Goal: Communication & Community: Answer question/provide support

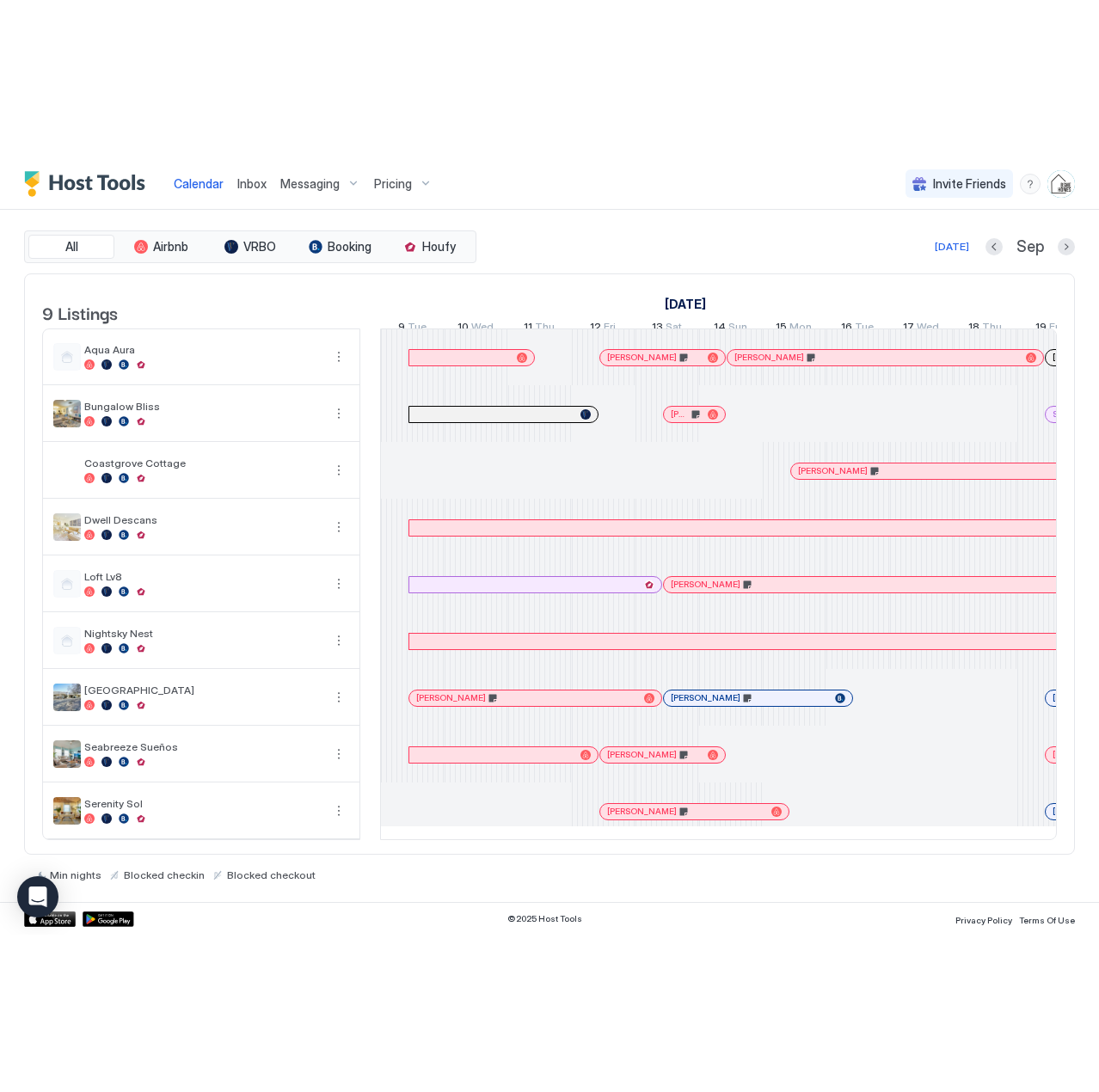
scroll to position [0, 955]
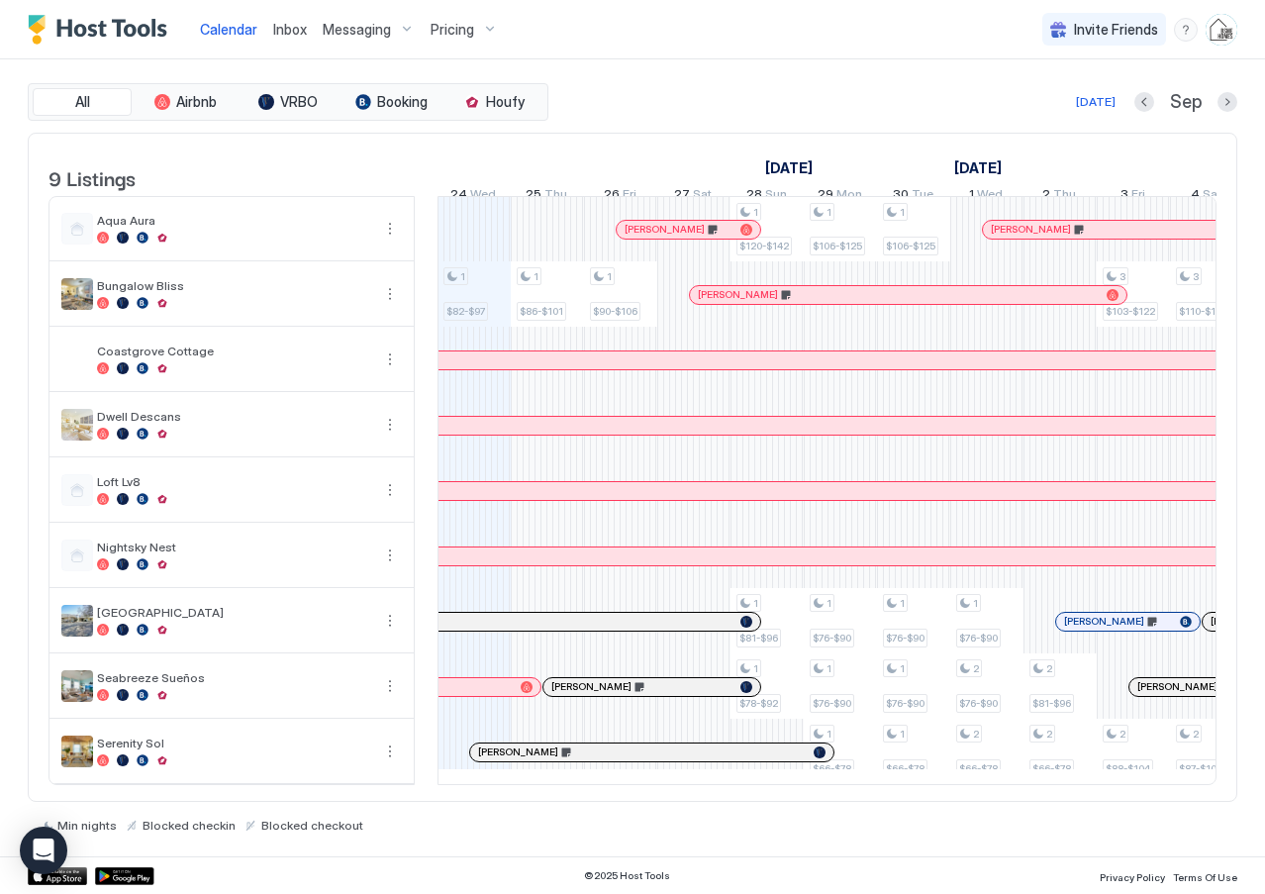
click at [751, 67] on div "All Airbnb VRBO Booking Houfy [DATE] [DATE] Listings [DATE] [DATE] 9 Tue 10 Wed…" at bounding box center [632, 457] width 1209 height 797
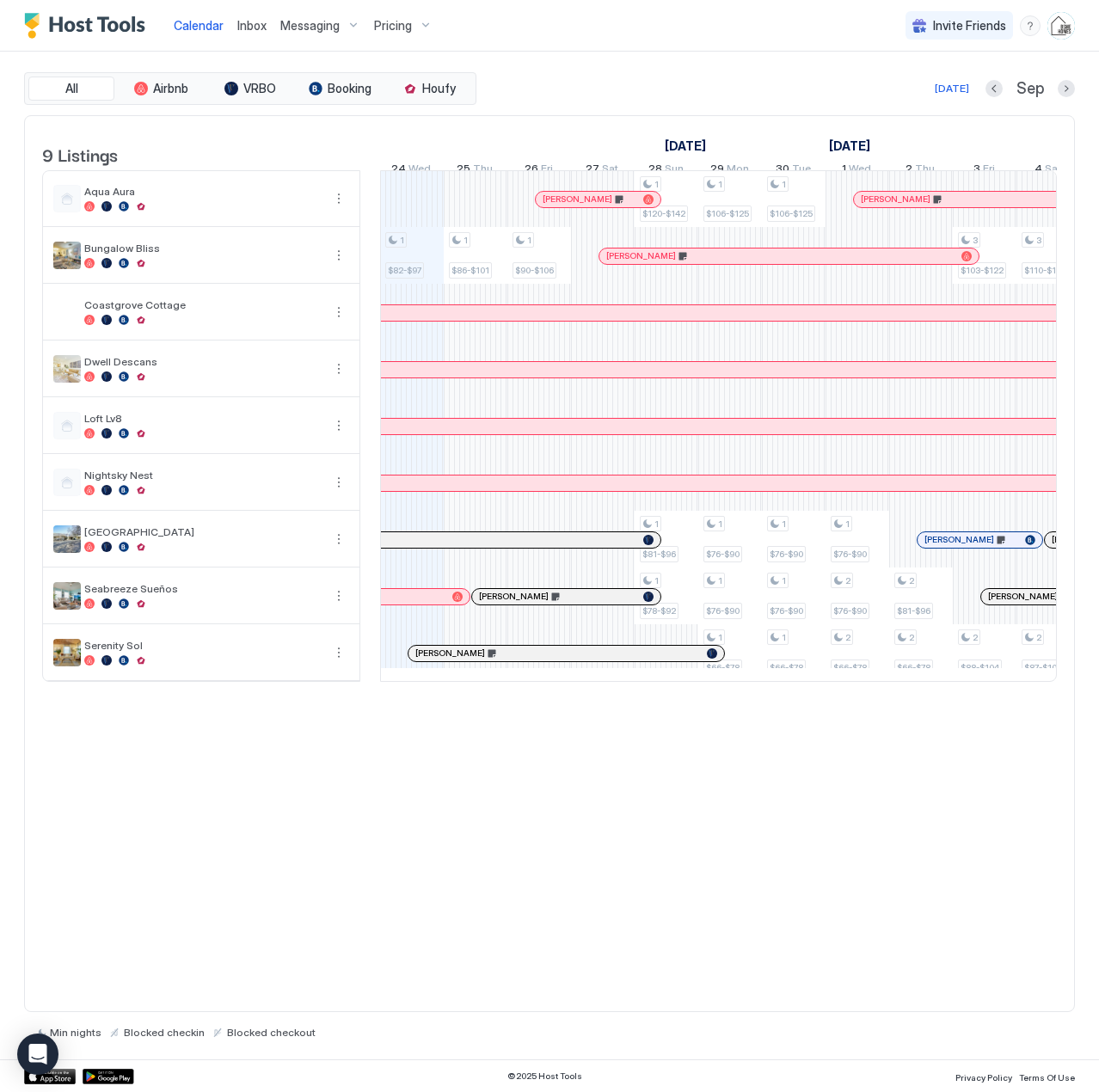
click at [244, 26] on span "Inbox" at bounding box center [252, 25] width 30 height 15
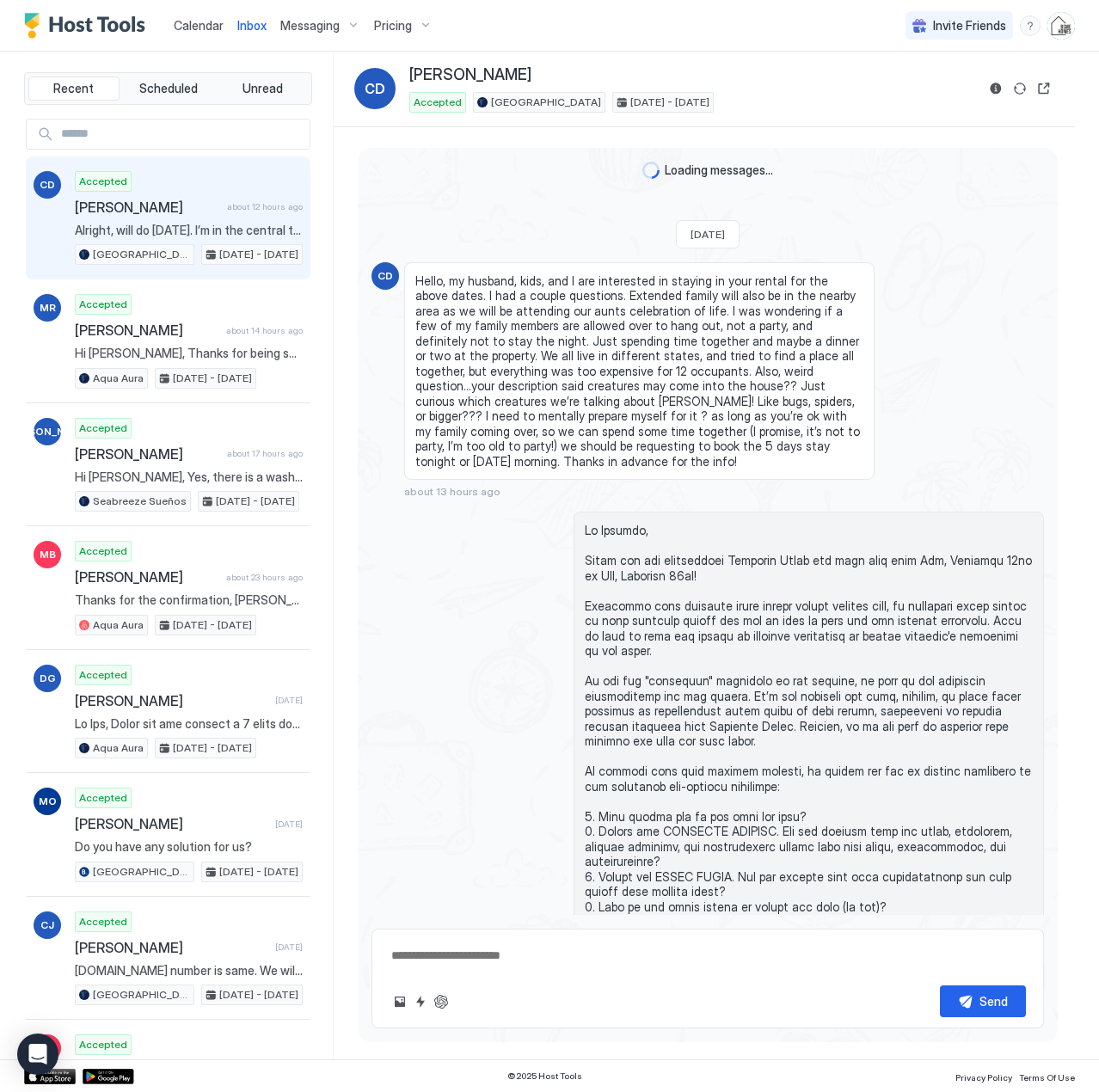
scroll to position [1874, 0]
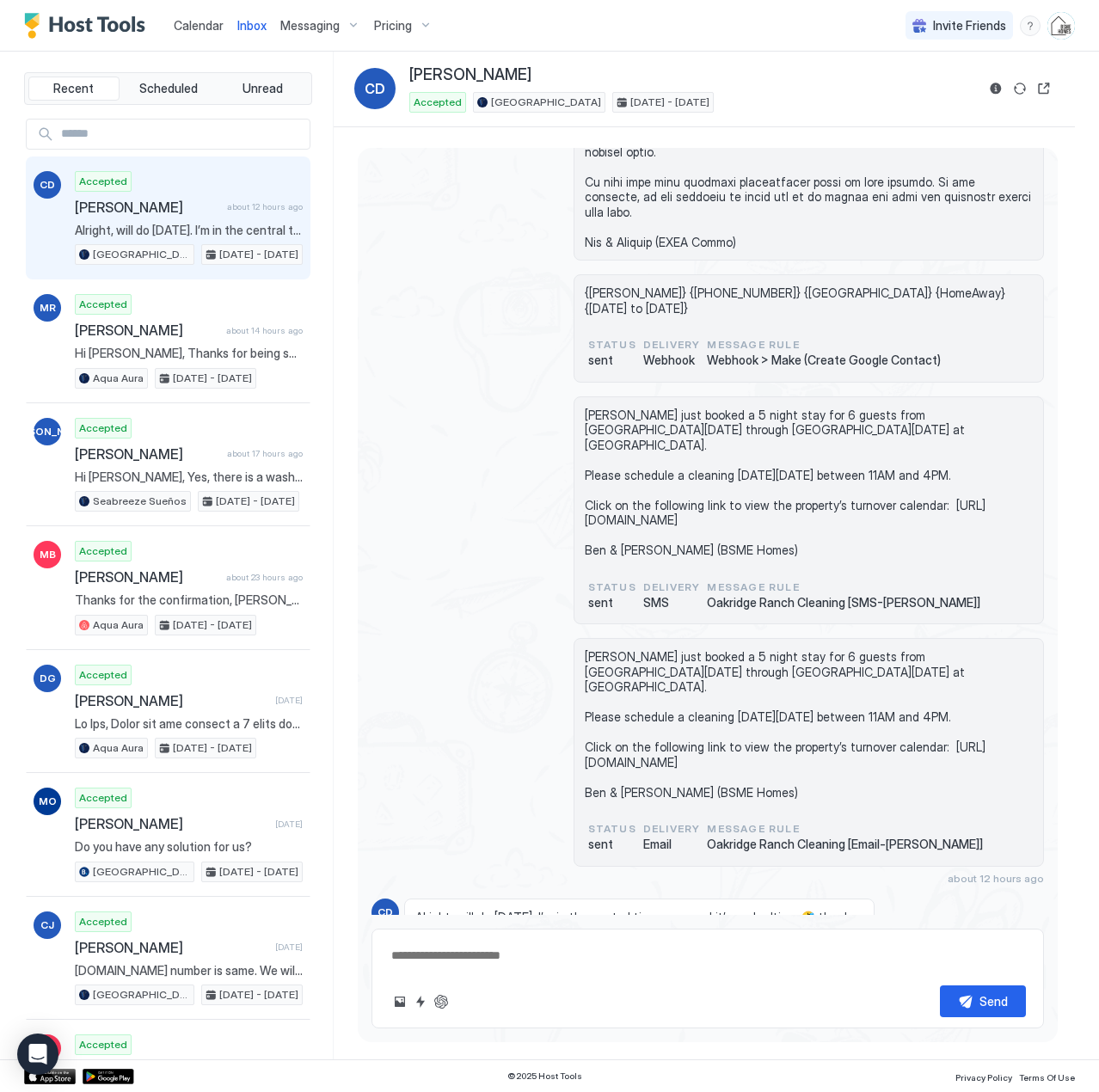
click at [166, 222] on span "Alright, will do [DATE]. I’m in the central time zone and it’s my bedtime 🤣 tha…" at bounding box center [189, 230] width 228 height 16
click at [1000, 96] on button "Reservation information" at bounding box center [996, 89] width 21 height 21
type textarea "*"
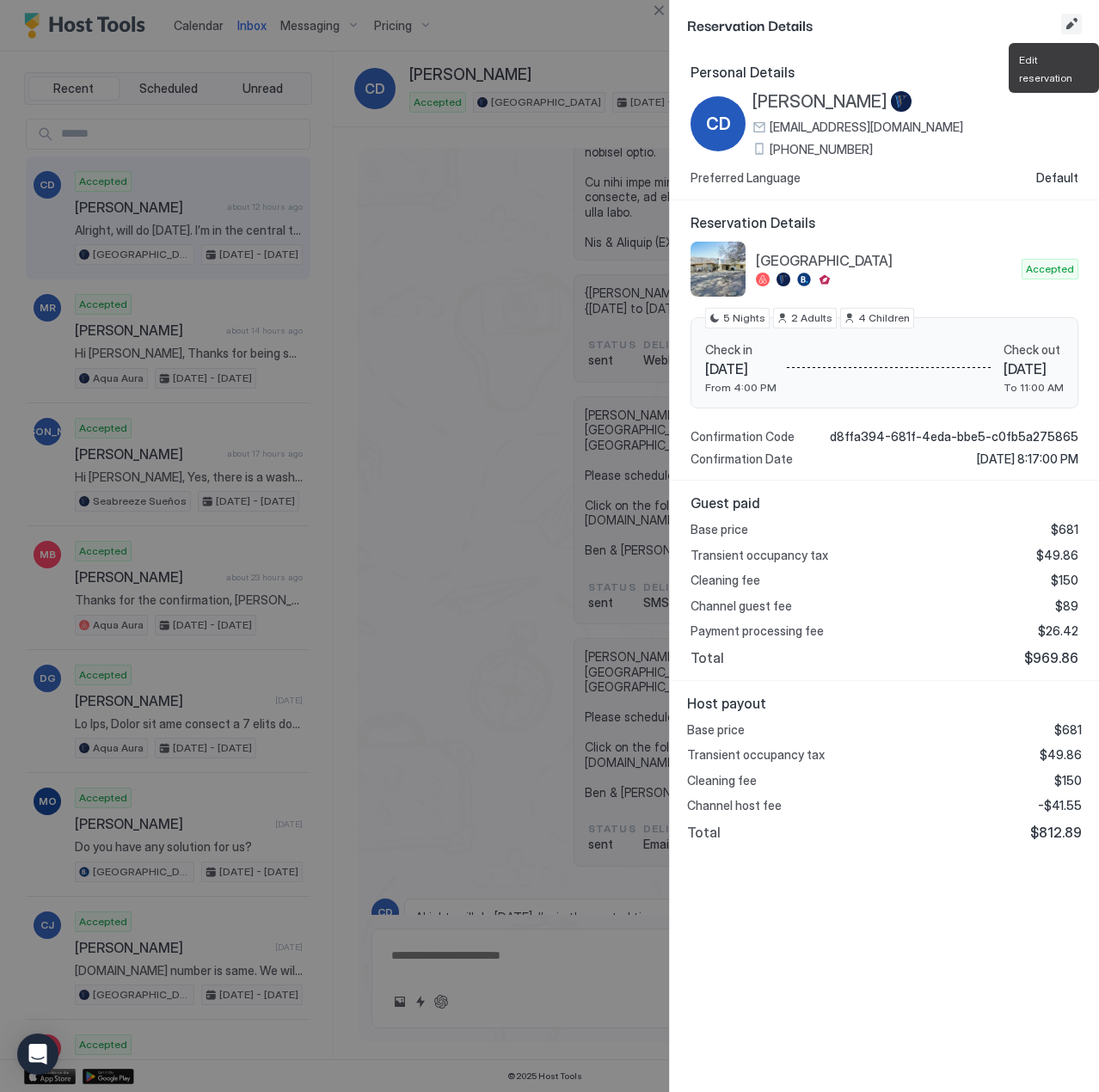
click at [1071, 26] on button "Edit reservation" at bounding box center [1071, 24] width 21 height 21
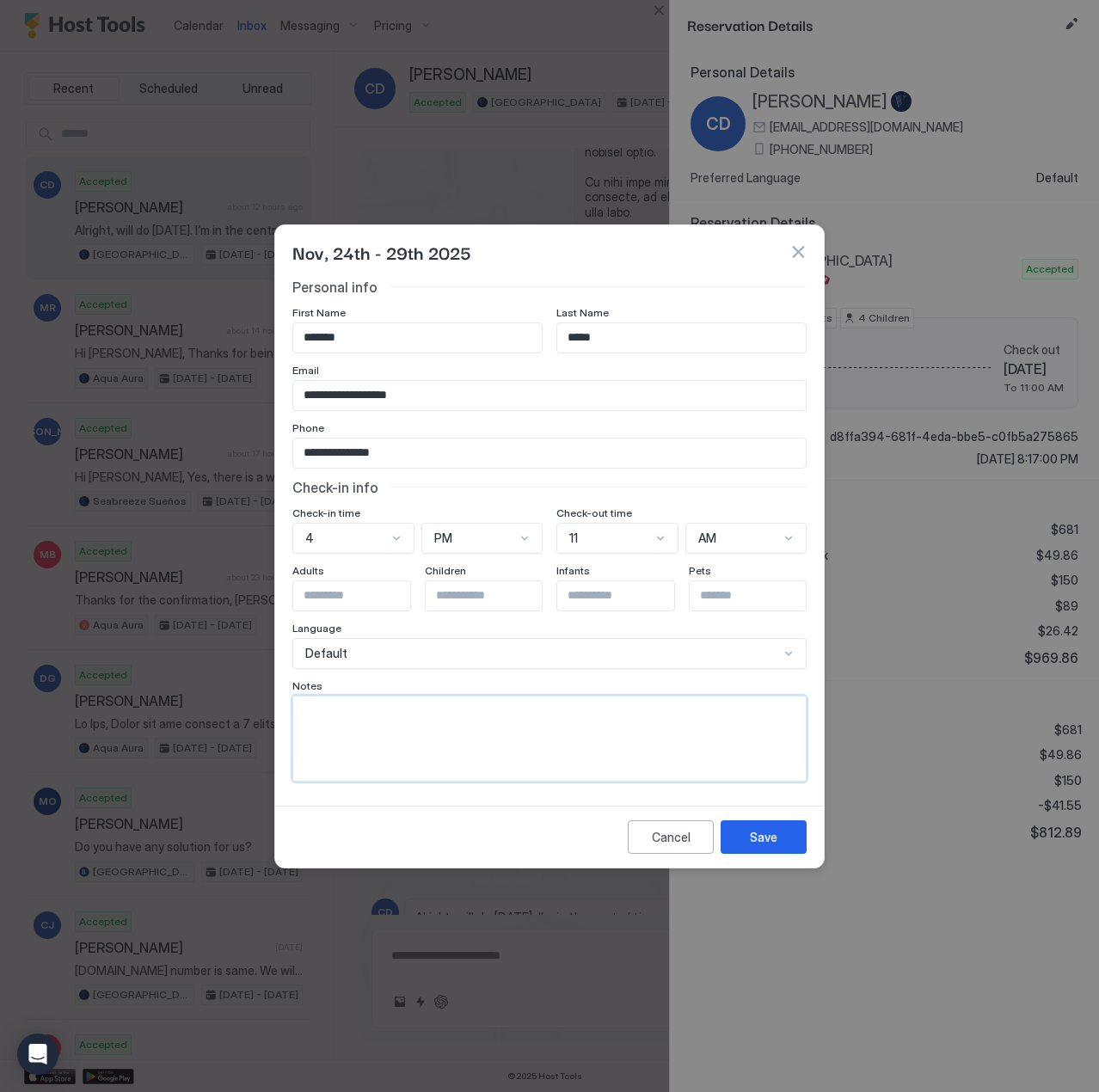
click at [372, 727] on textarea "Input Field" at bounding box center [549, 738] width 513 height 84
type textarea "**********"
click at [759, 776] on div "Save" at bounding box center [764, 837] width 28 height 18
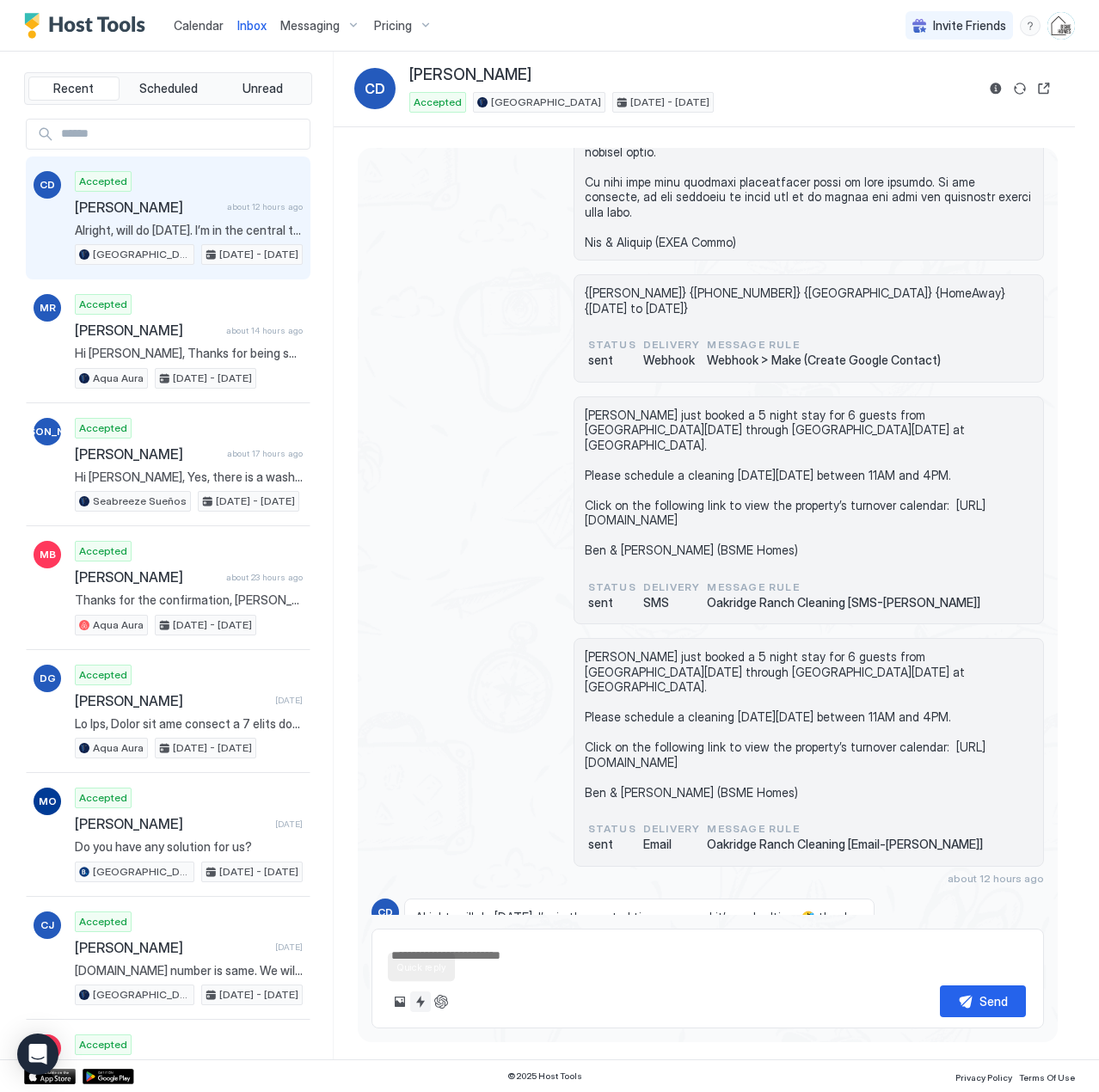
click at [418, 776] on button "Quick reply" at bounding box center [420, 1002] width 21 height 21
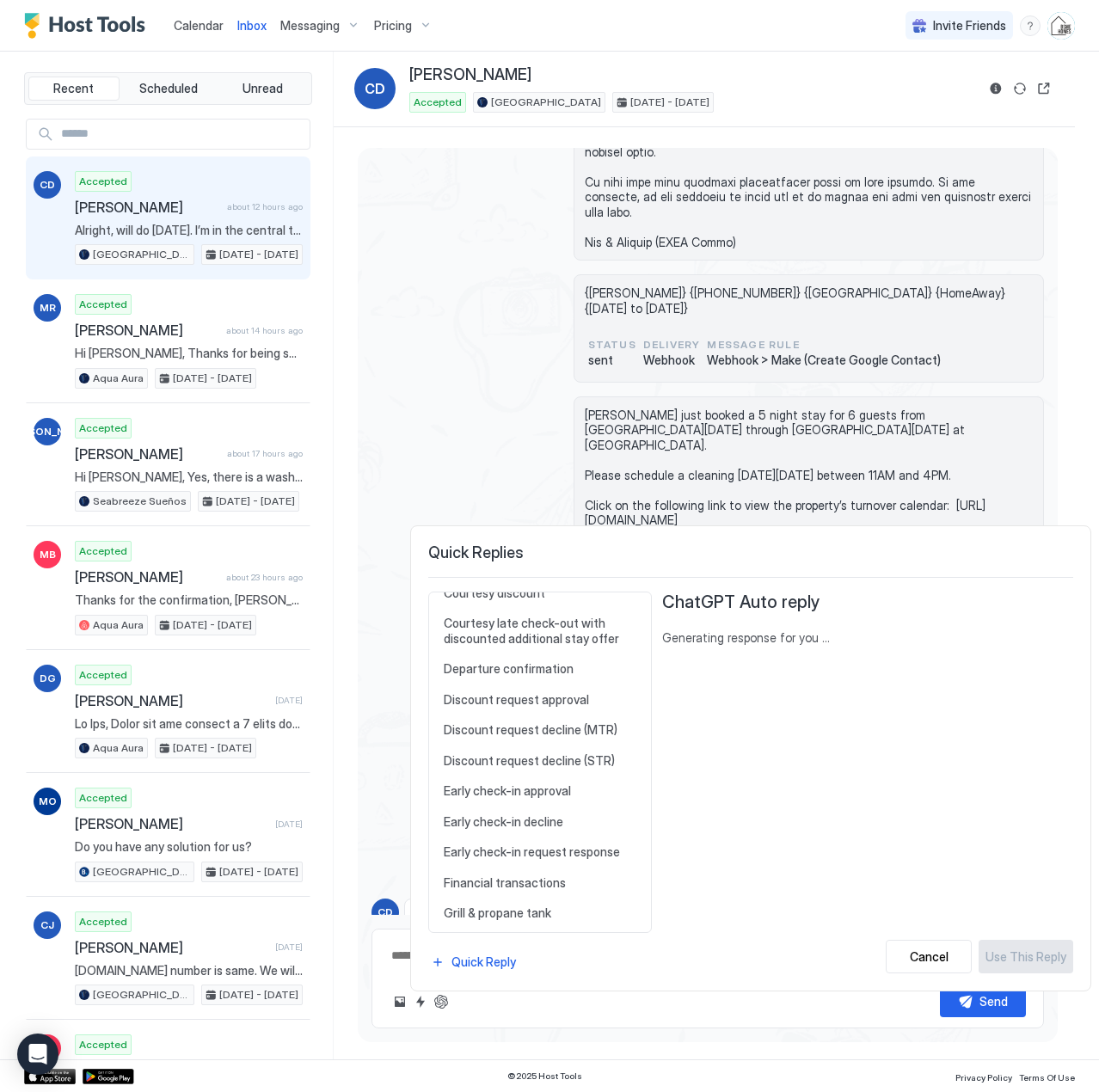
scroll to position [774, 0]
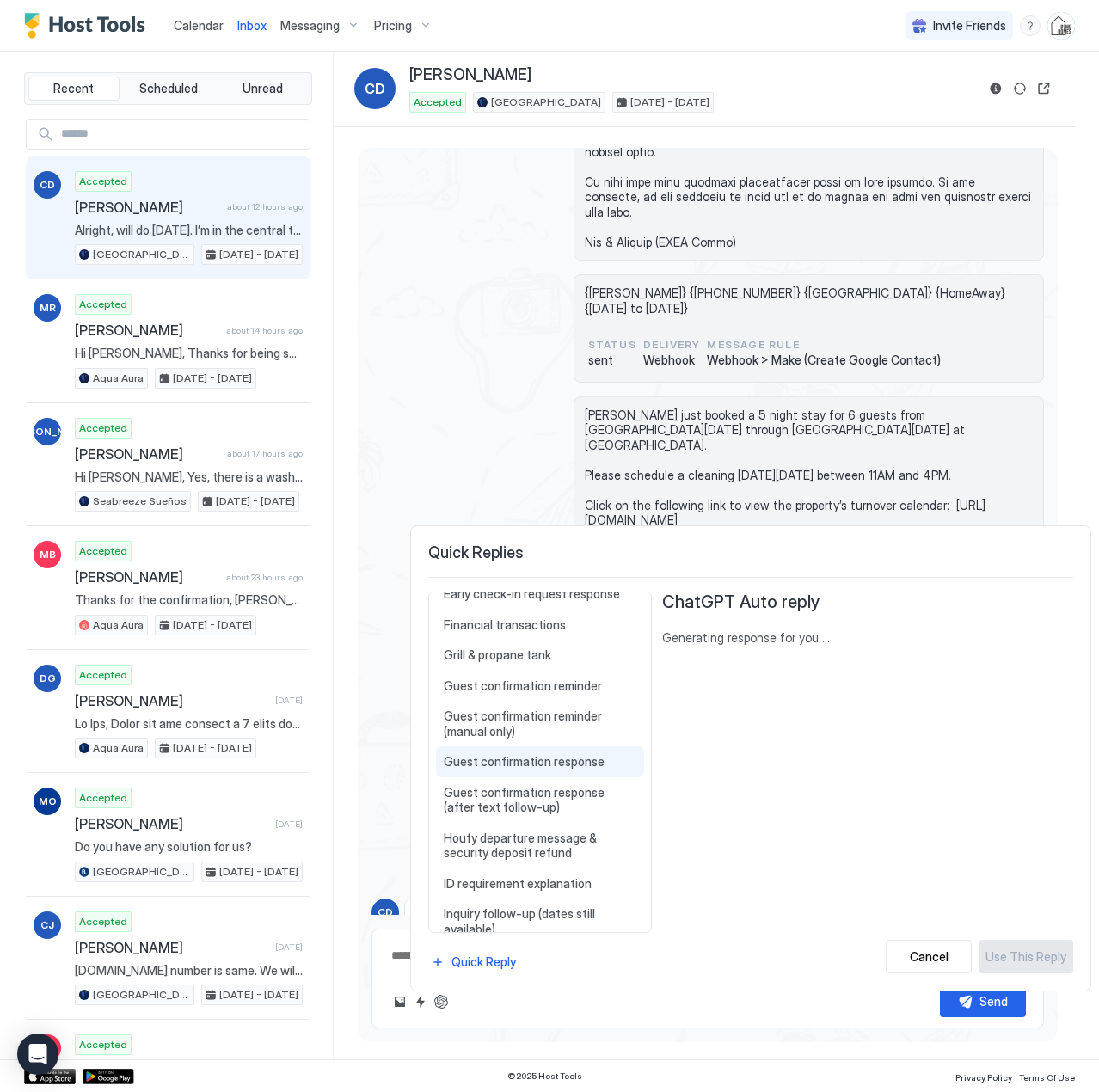
click at [495, 762] on span "Guest confirmation response" at bounding box center [540, 762] width 193 height 16
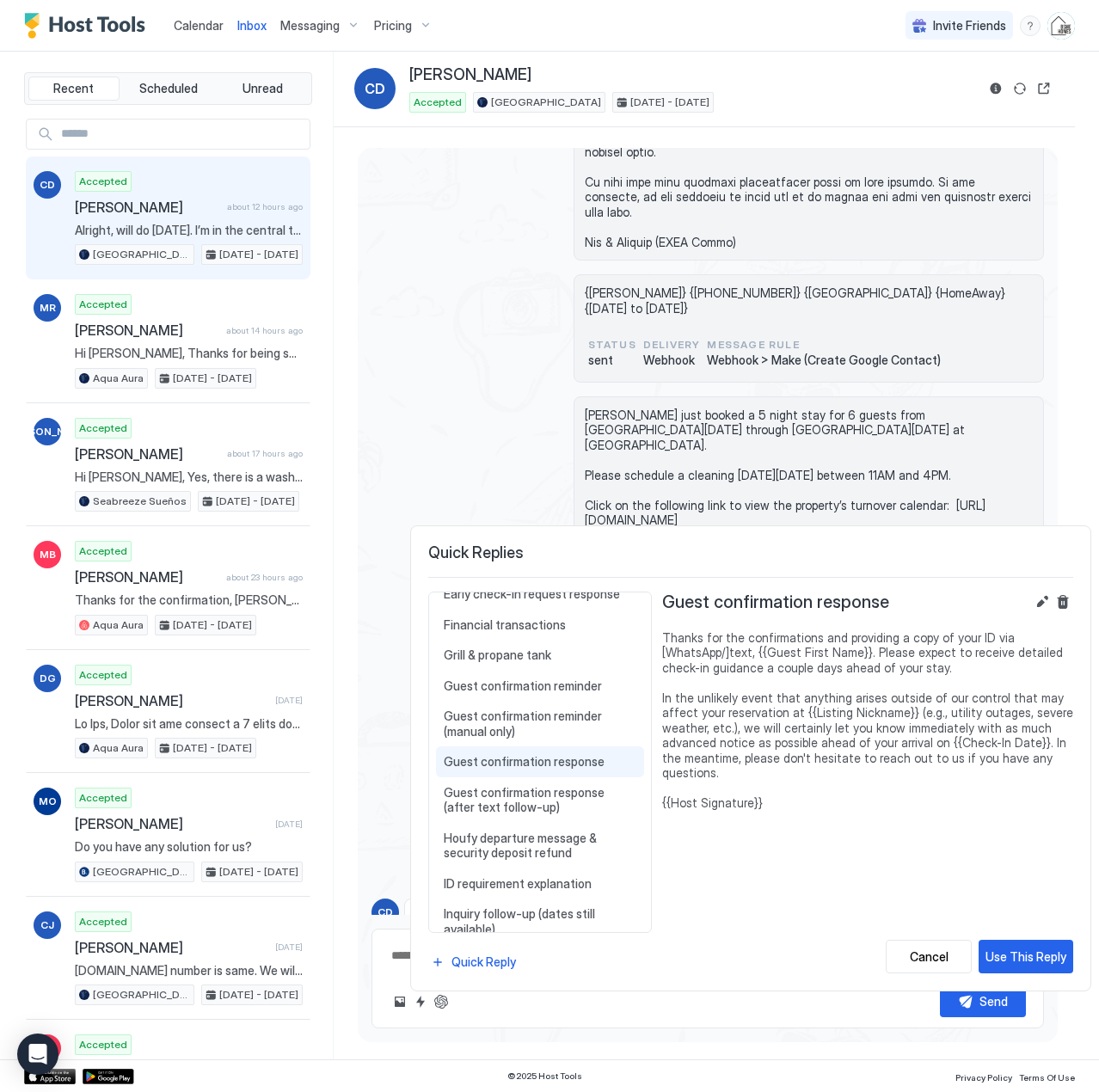
click at [1016, 776] on div "Use This Reply" at bounding box center [1025, 956] width 81 height 18
type textarea "*"
type textarea "**********"
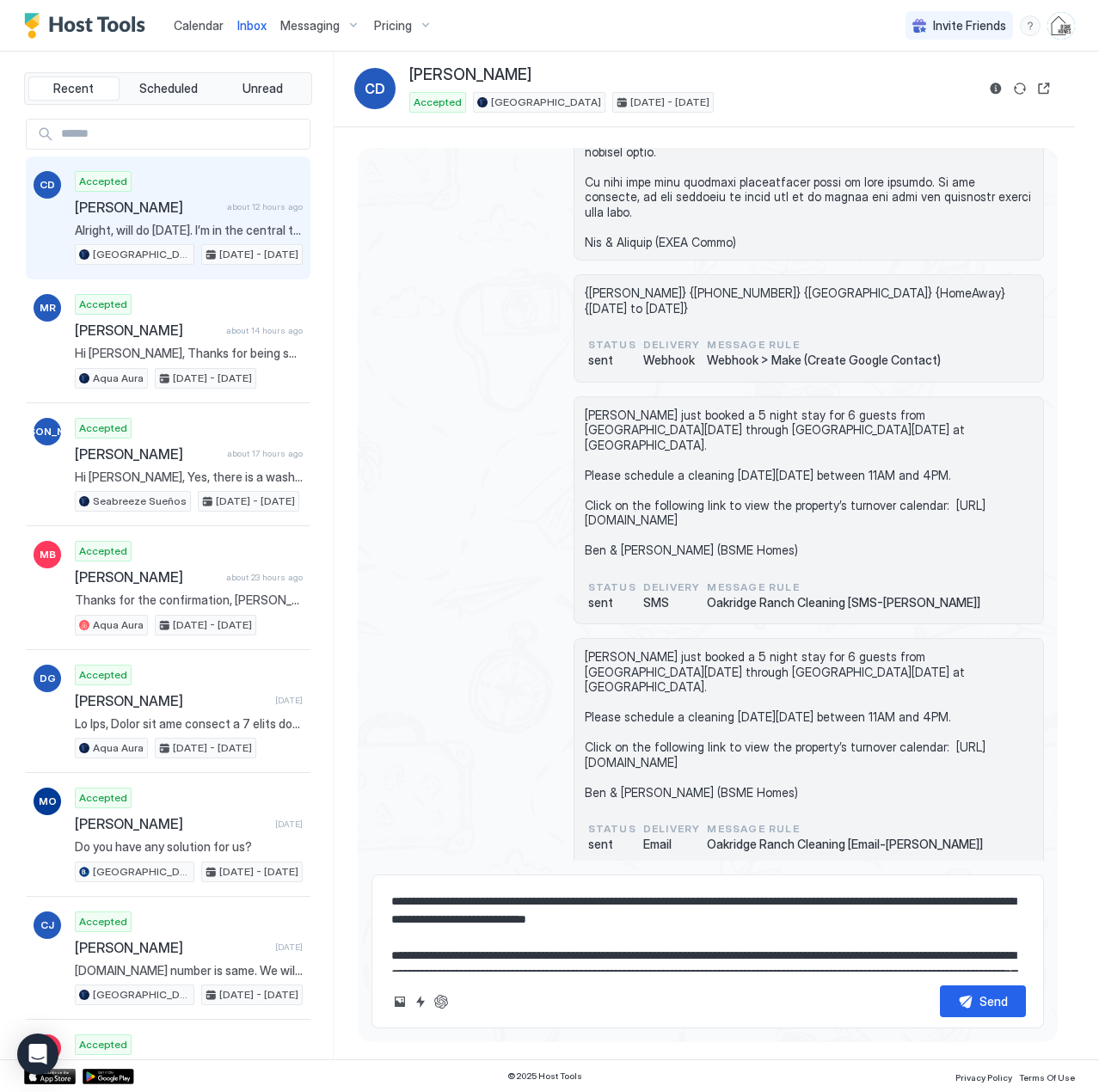
click at [507, 776] on textarea "**********" at bounding box center [707, 928] width 636 height 86
type textarea "*"
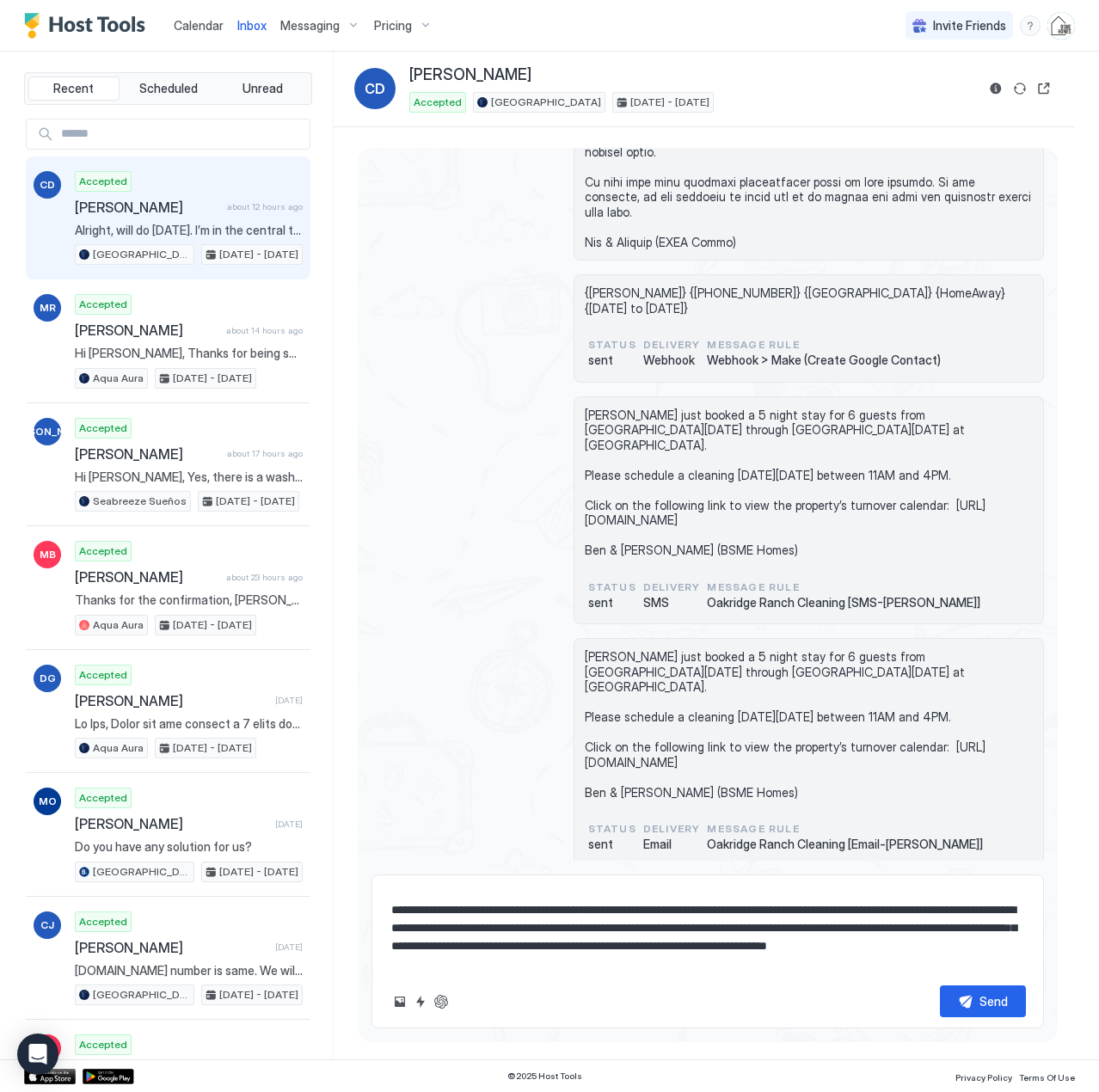
scroll to position [82, 0]
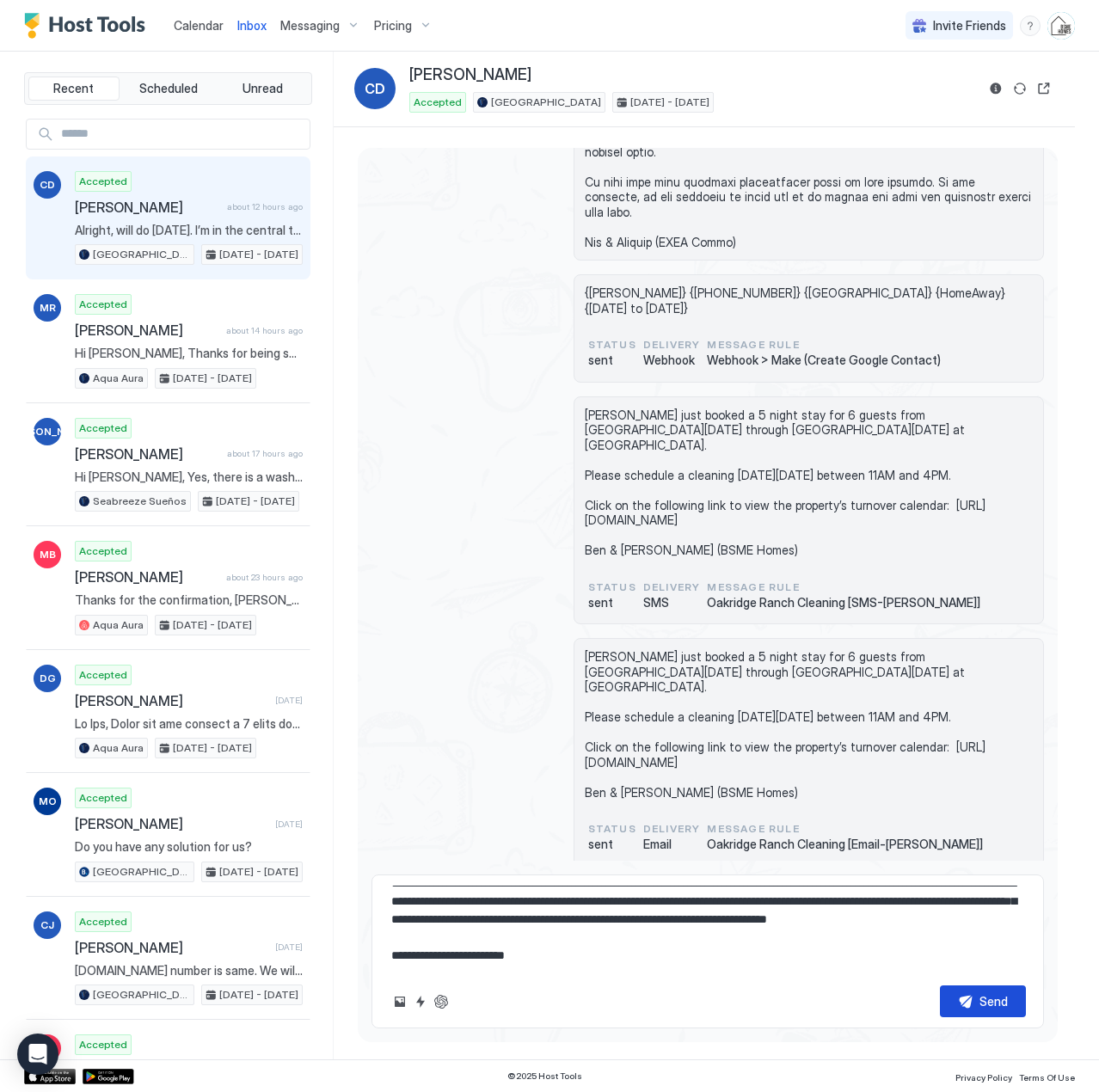
type textarea "**********"
click at [967, 776] on button "Send" at bounding box center [983, 1001] width 86 height 32
type textarea "*"
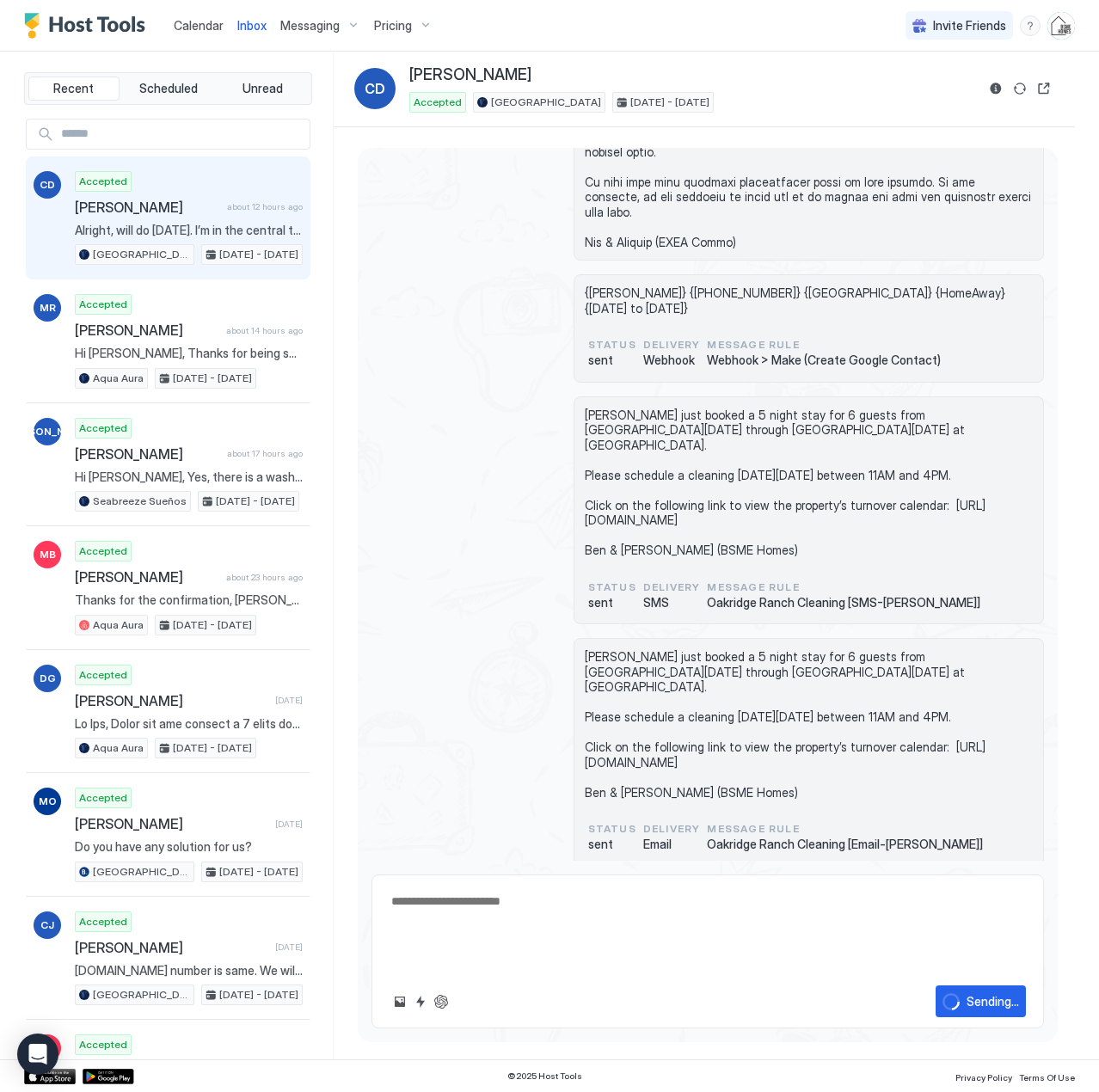
scroll to position [0, 0]
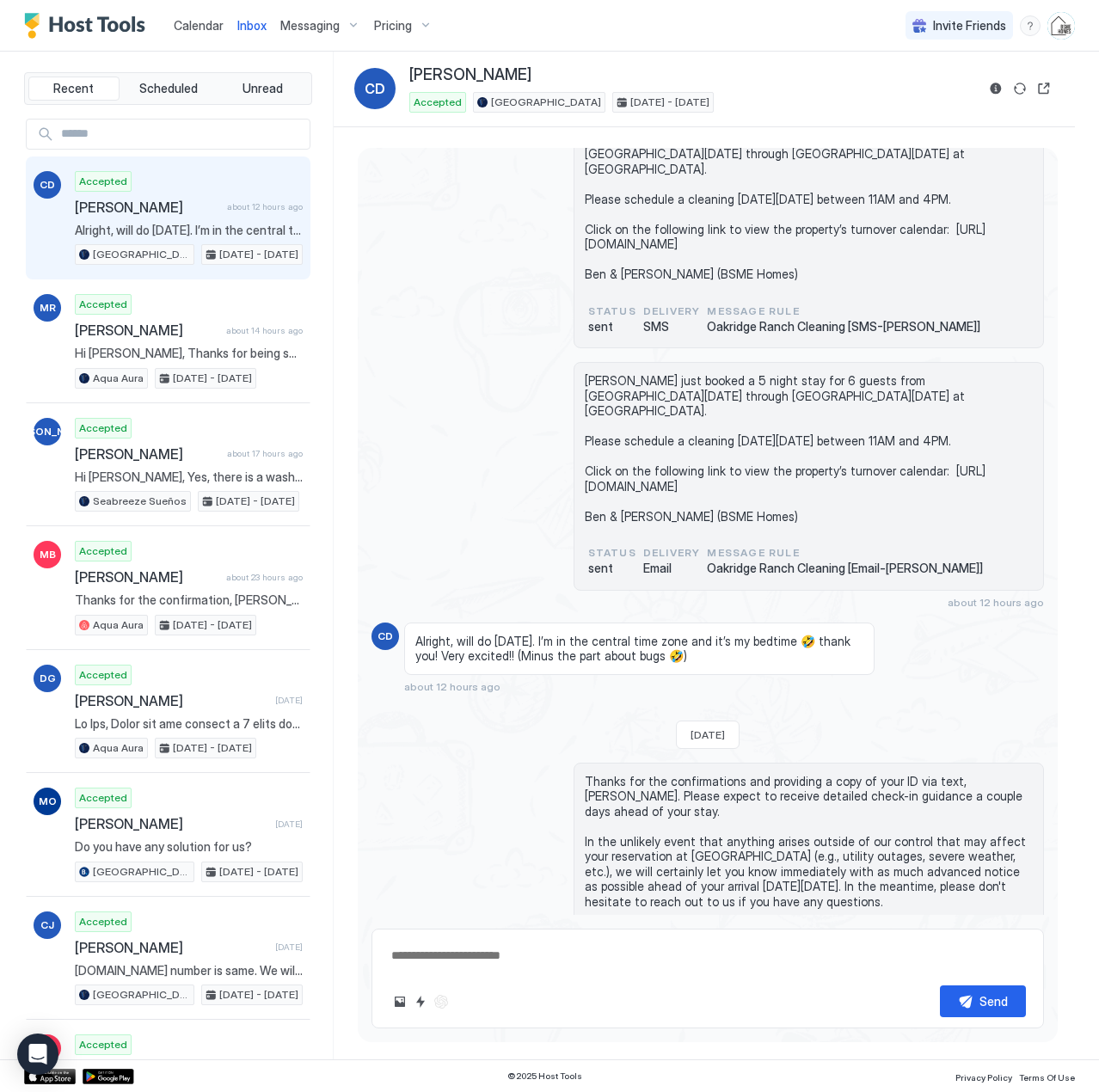
click at [193, 29] on span "Calendar" at bounding box center [198, 25] width 50 height 15
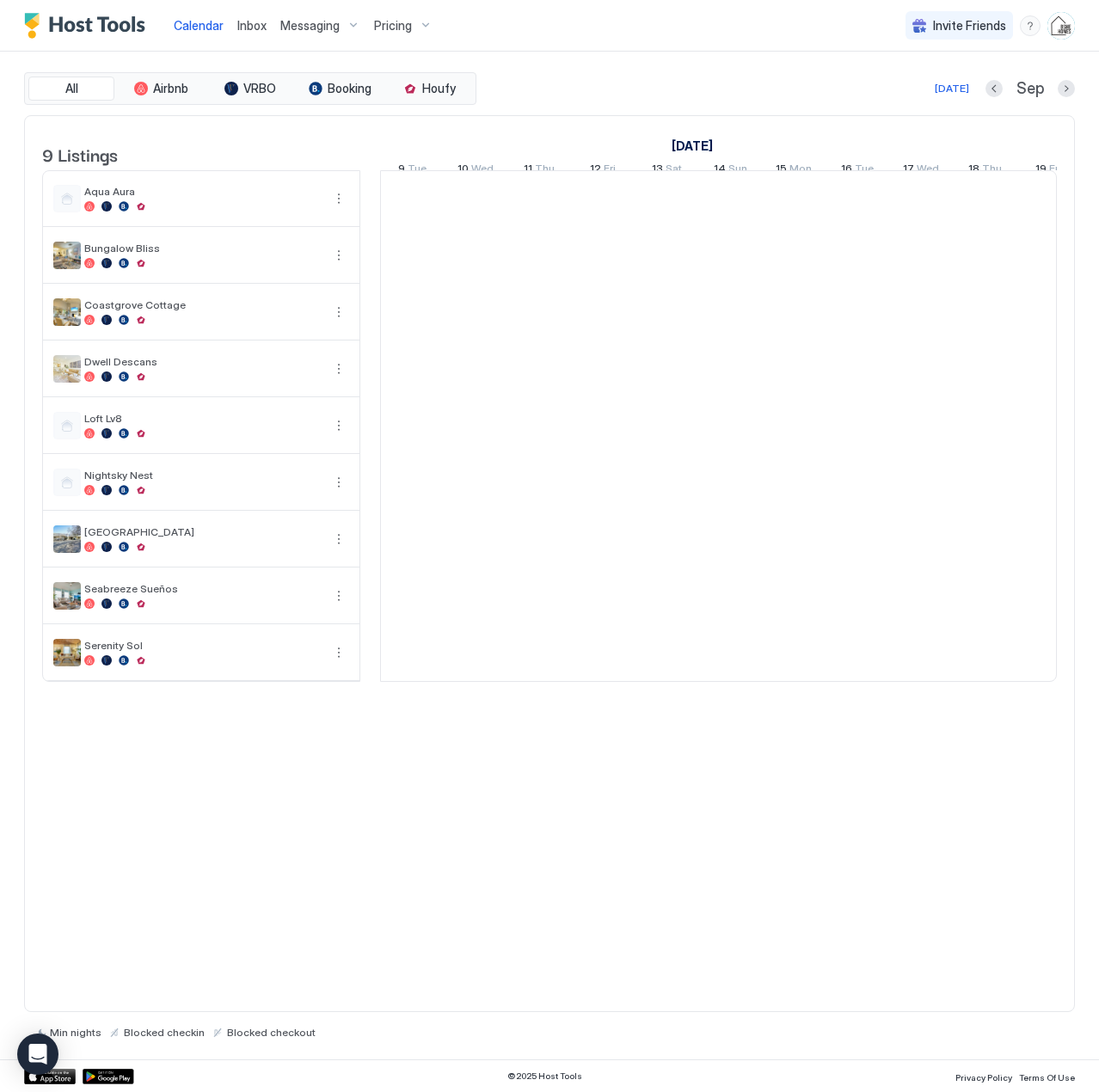
scroll to position [0, 955]
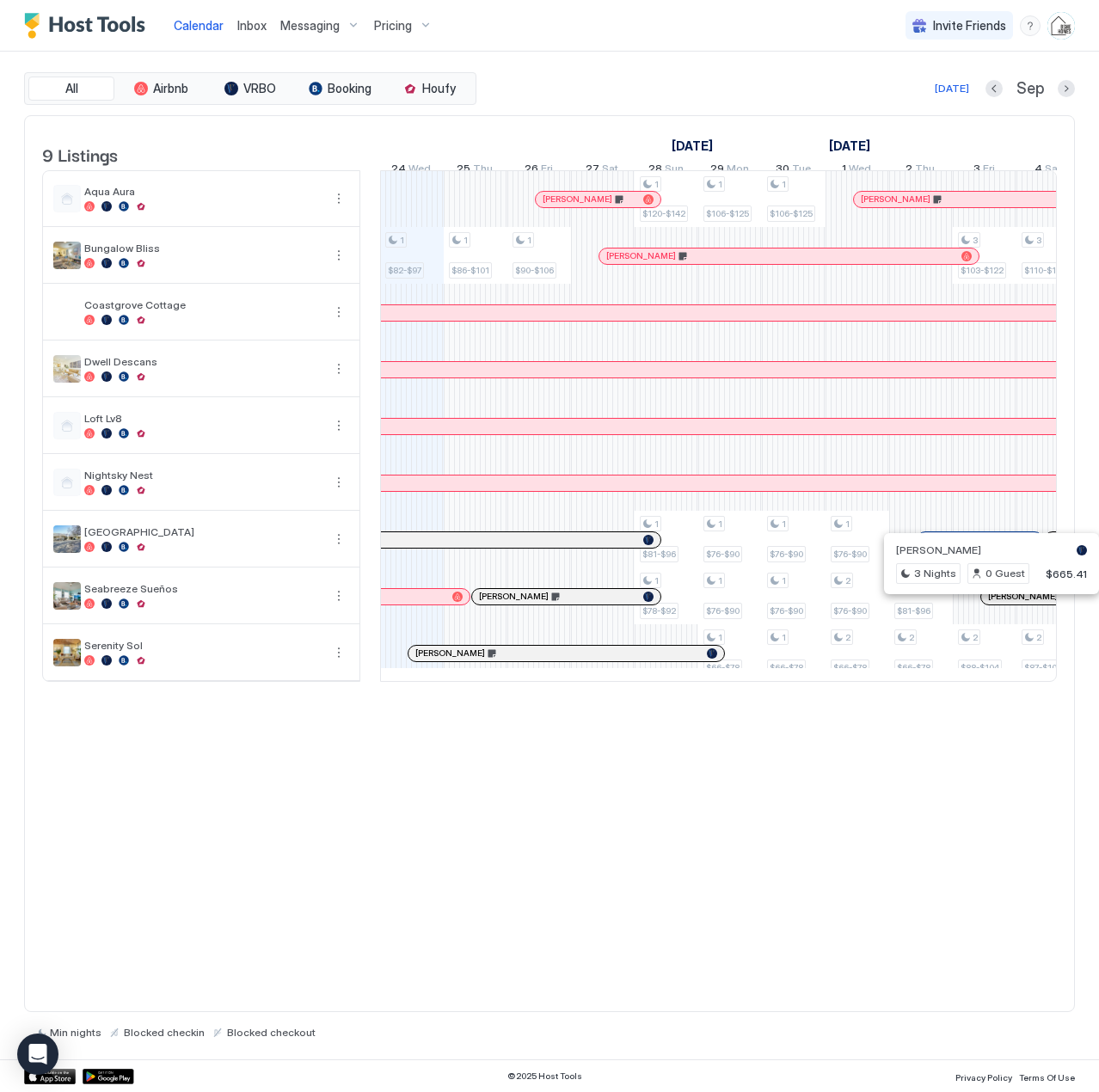
click at [992, 604] on div at bounding box center [992, 597] width 14 height 14
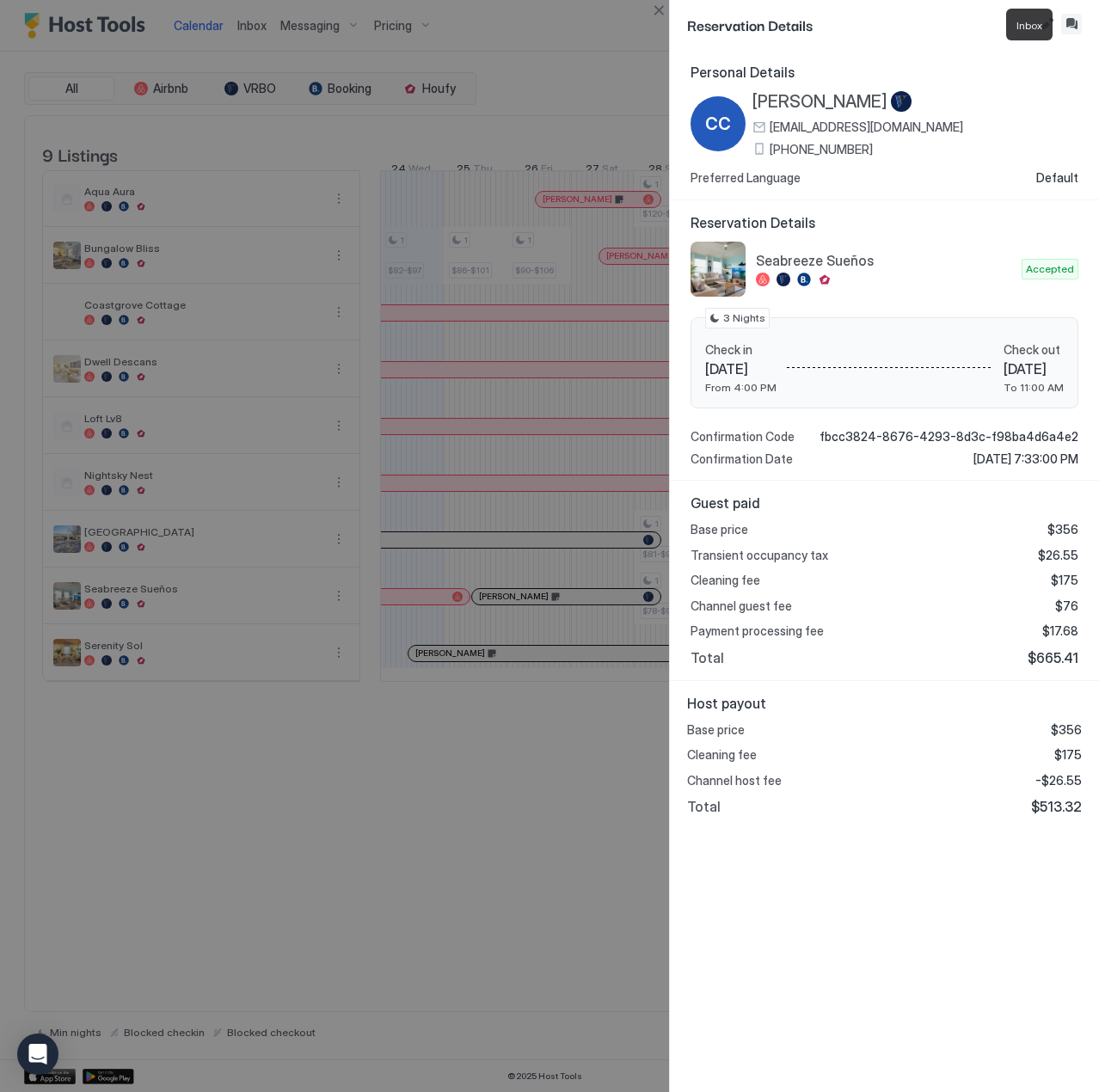
click at [1066, 24] on button "Inbox" at bounding box center [1071, 24] width 21 height 21
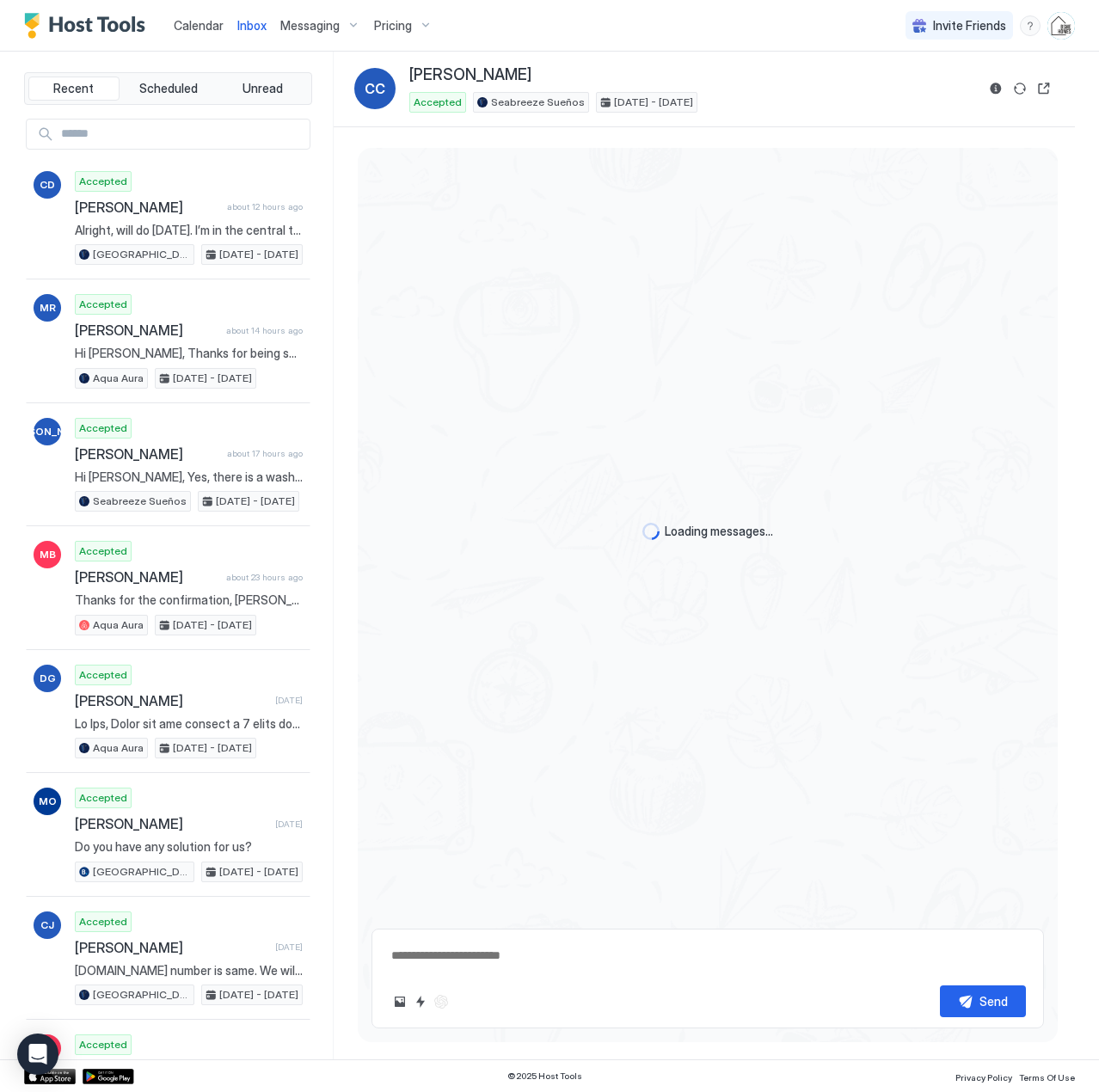
scroll to position [576, 0]
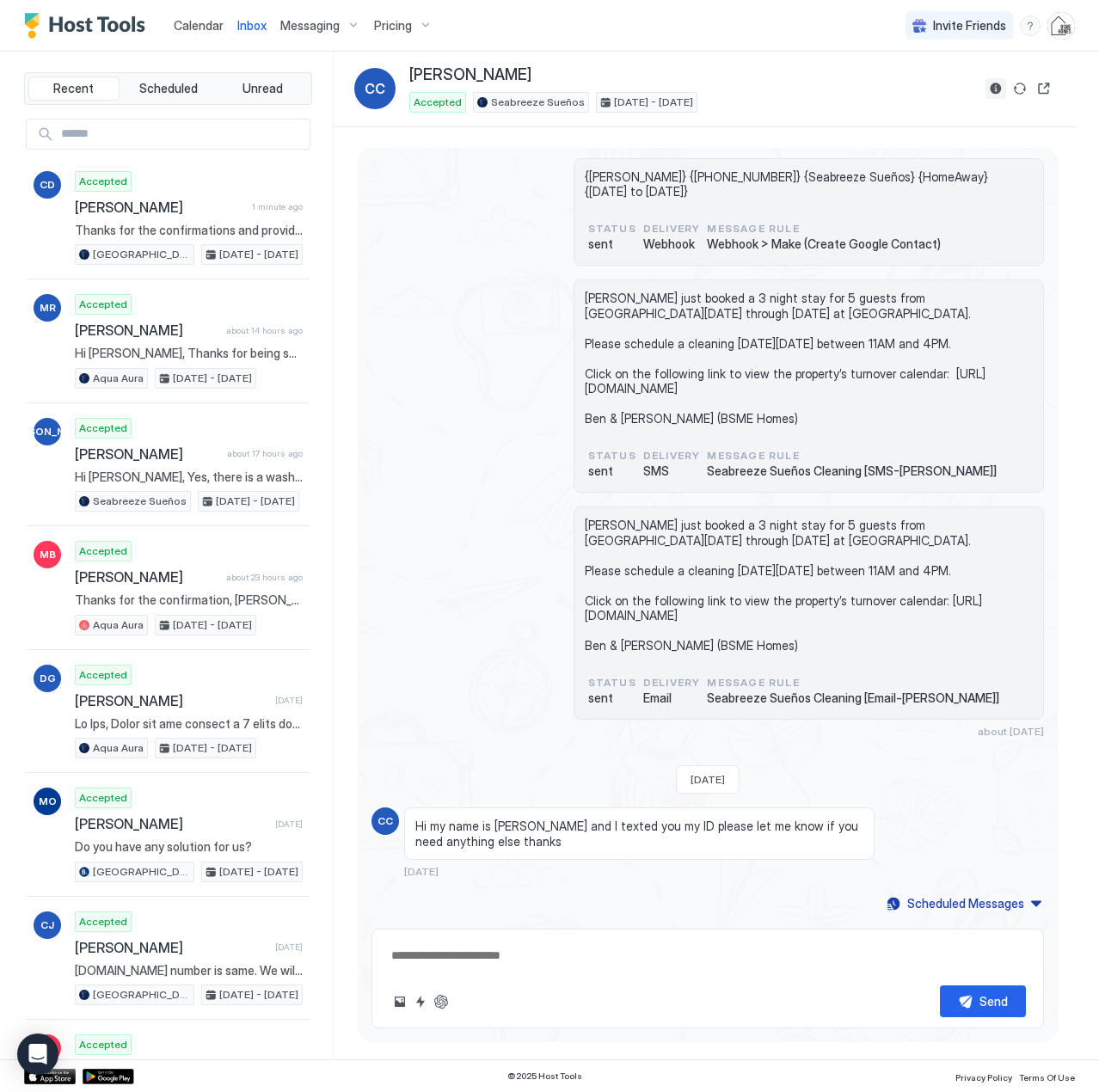
click at [998, 95] on button "Reservation information" at bounding box center [996, 89] width 21 height 21
type textarea "*"
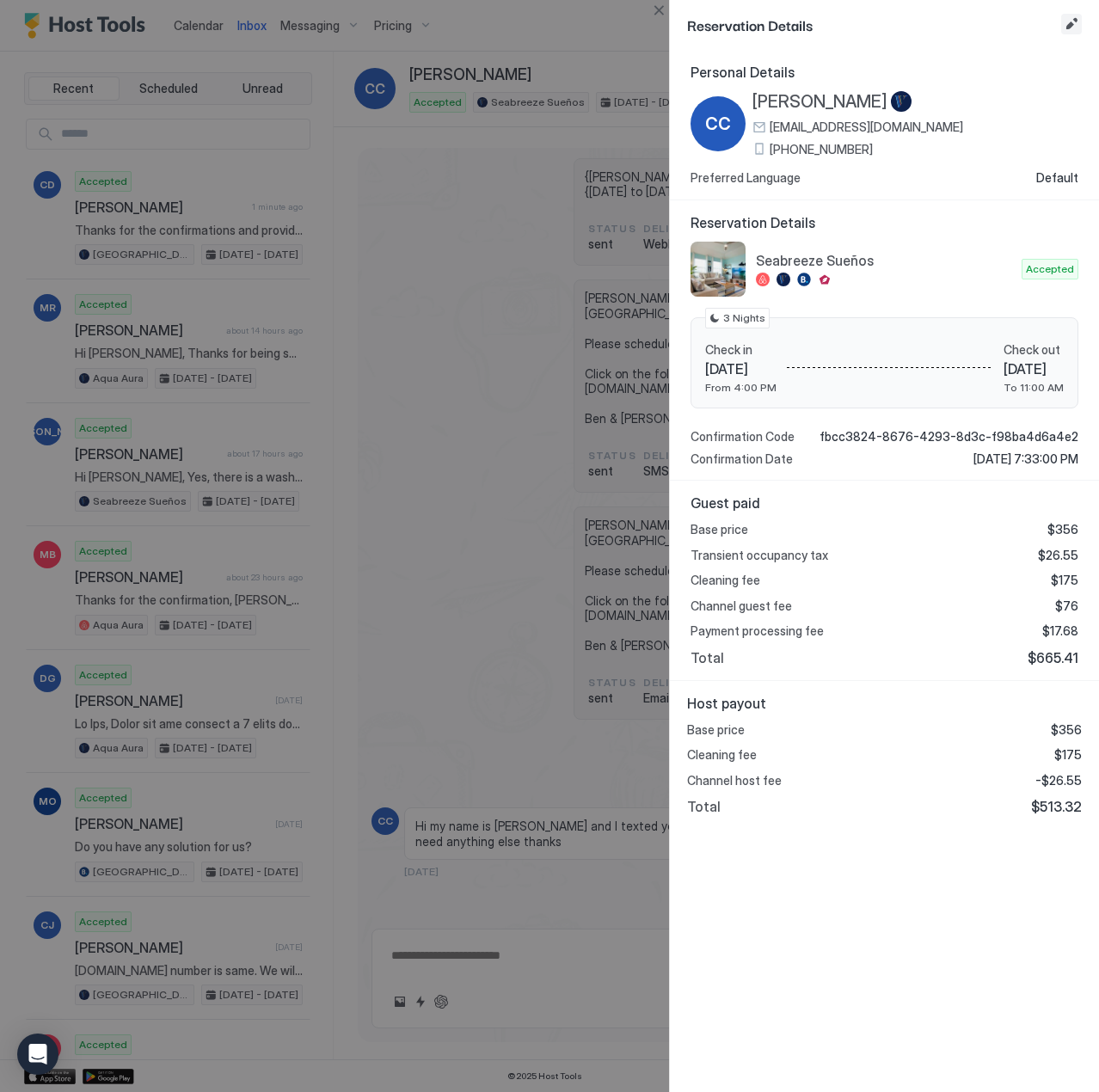
click at [1074, 25] on button "Edit reservation" at bounding box center [1071, 24] width 21 height 21
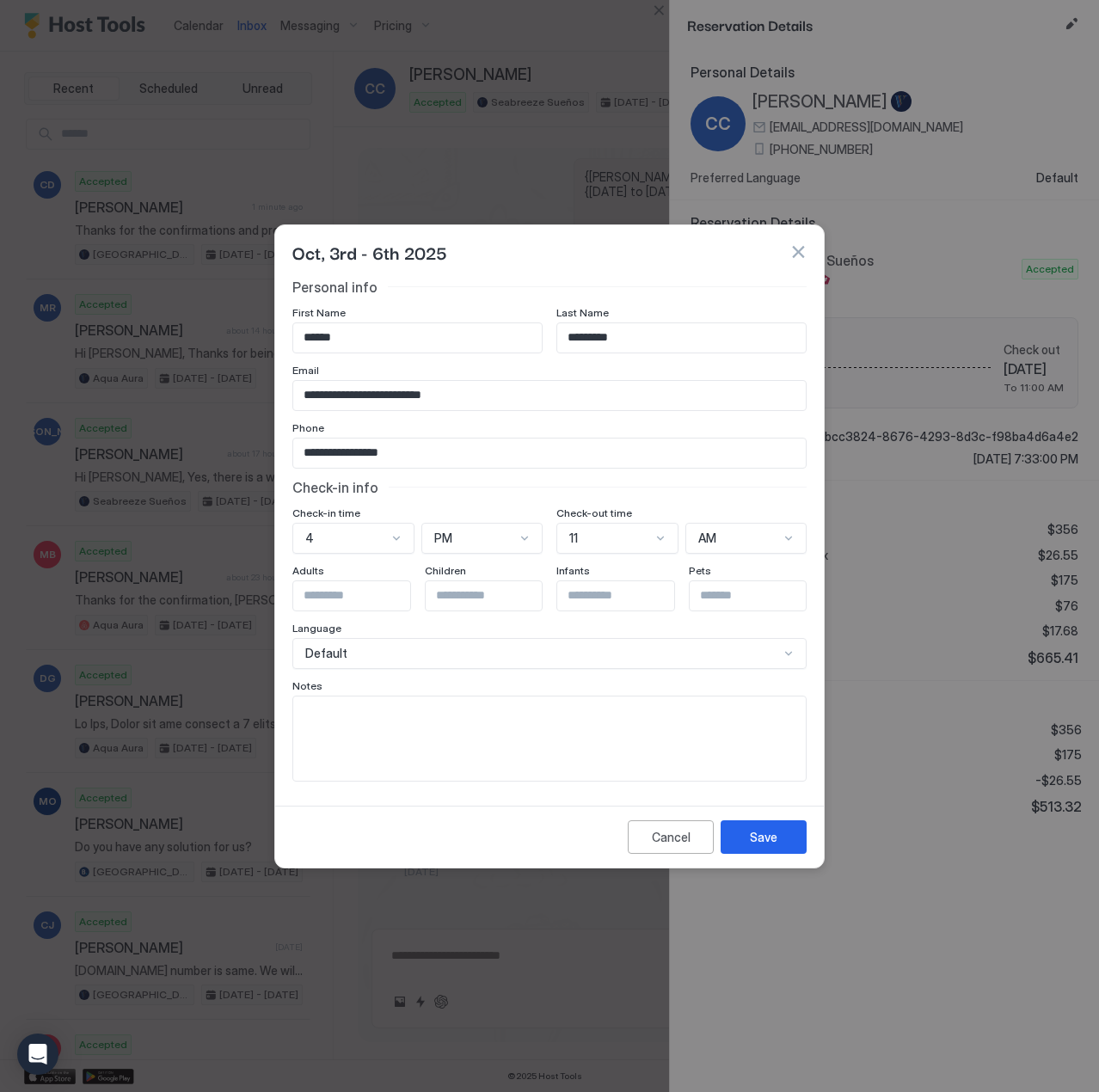
click at [473, 733] on textarea "Input Field" at bounding box center [549, 738] width 513 height 84
type textarea "**********"
click at [785, 776] on button "Save" at bounding box center [763, 837] width 86 height 34
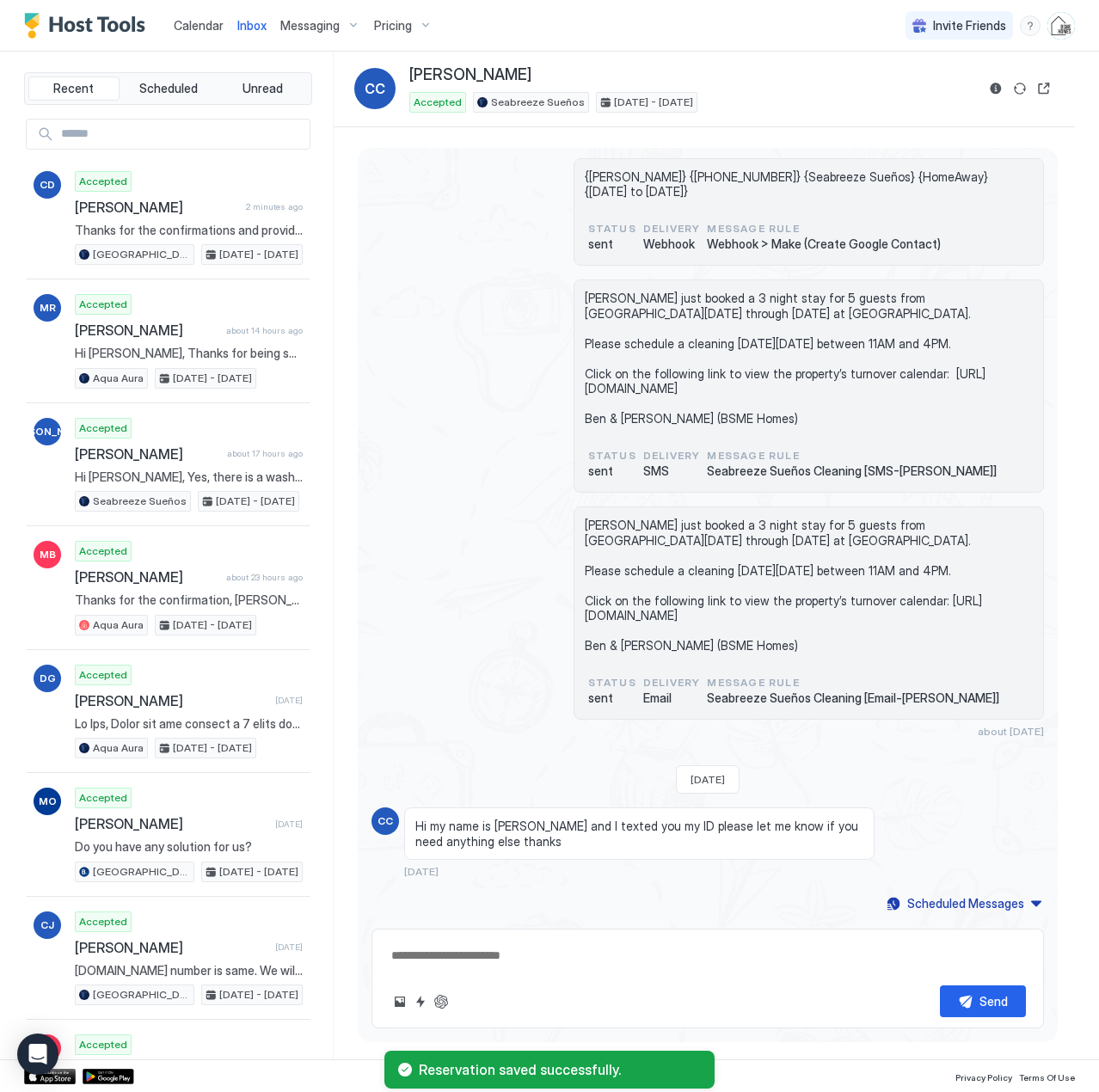
click at [201, 23] on span "Calendar" at bounding box center [198, 25] width 50 height 15
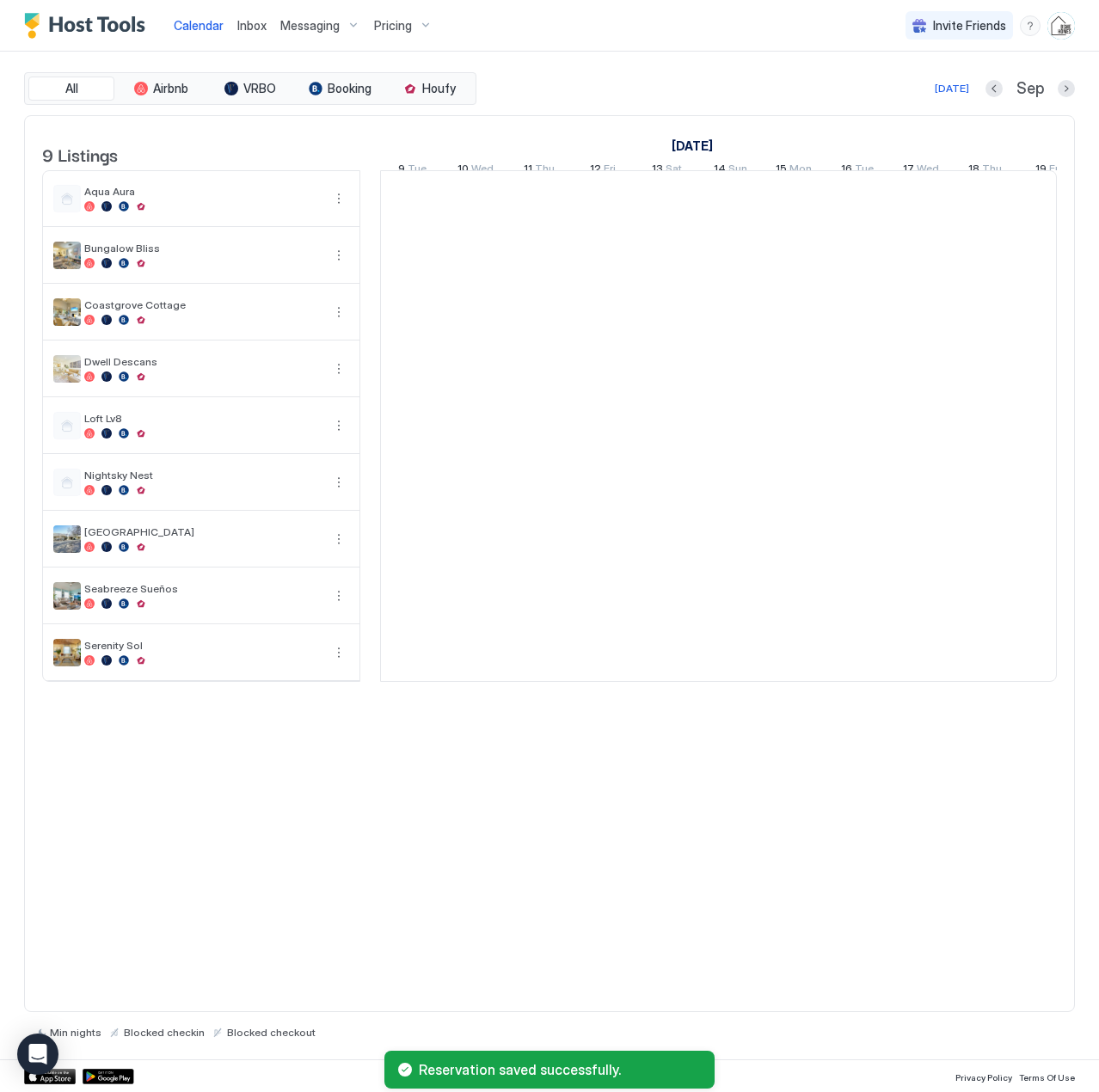
scroll to position [0, 955]
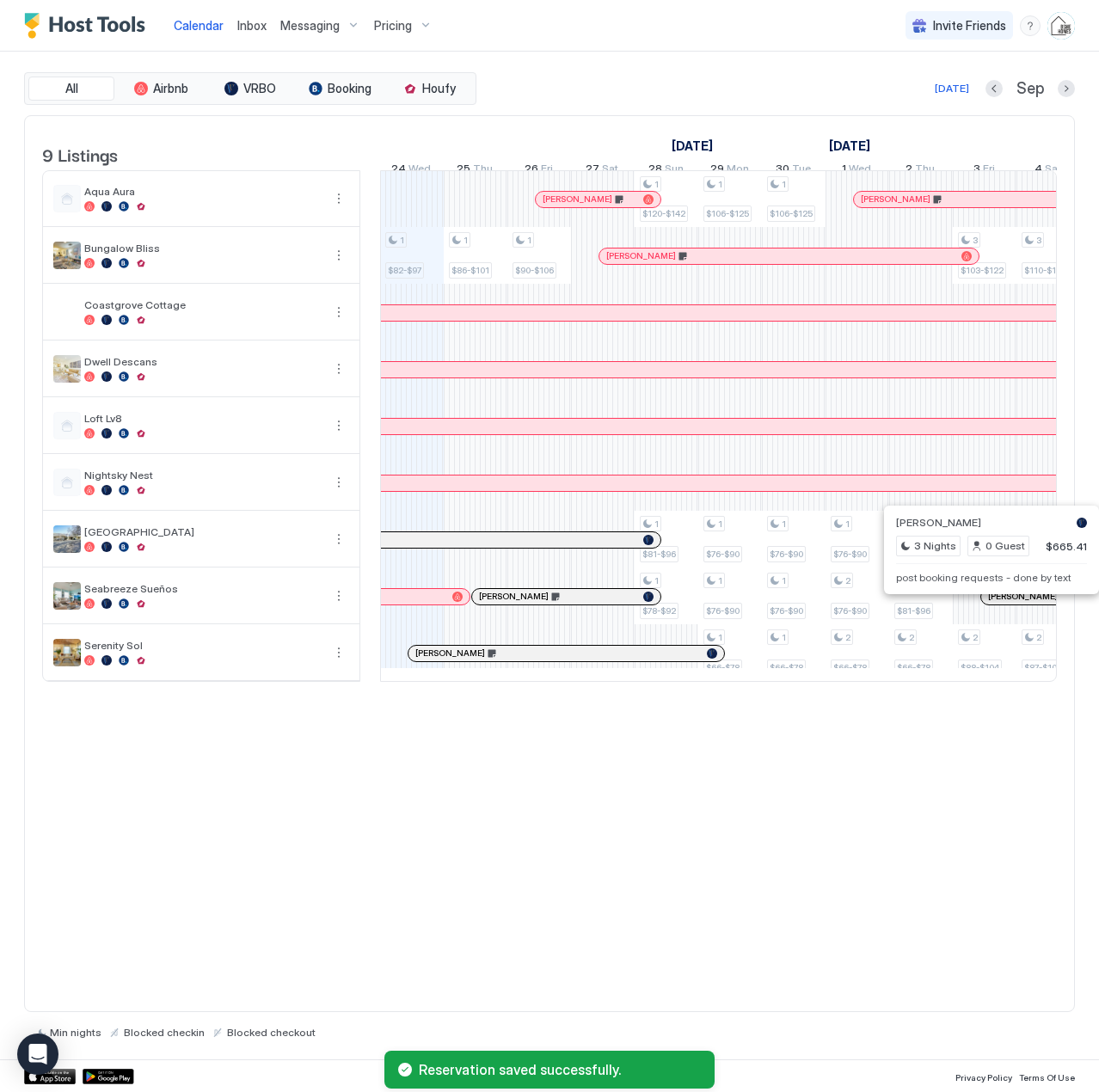
click at [1028, 604] on div at bounding box center [1028, 597] width 14 height 14
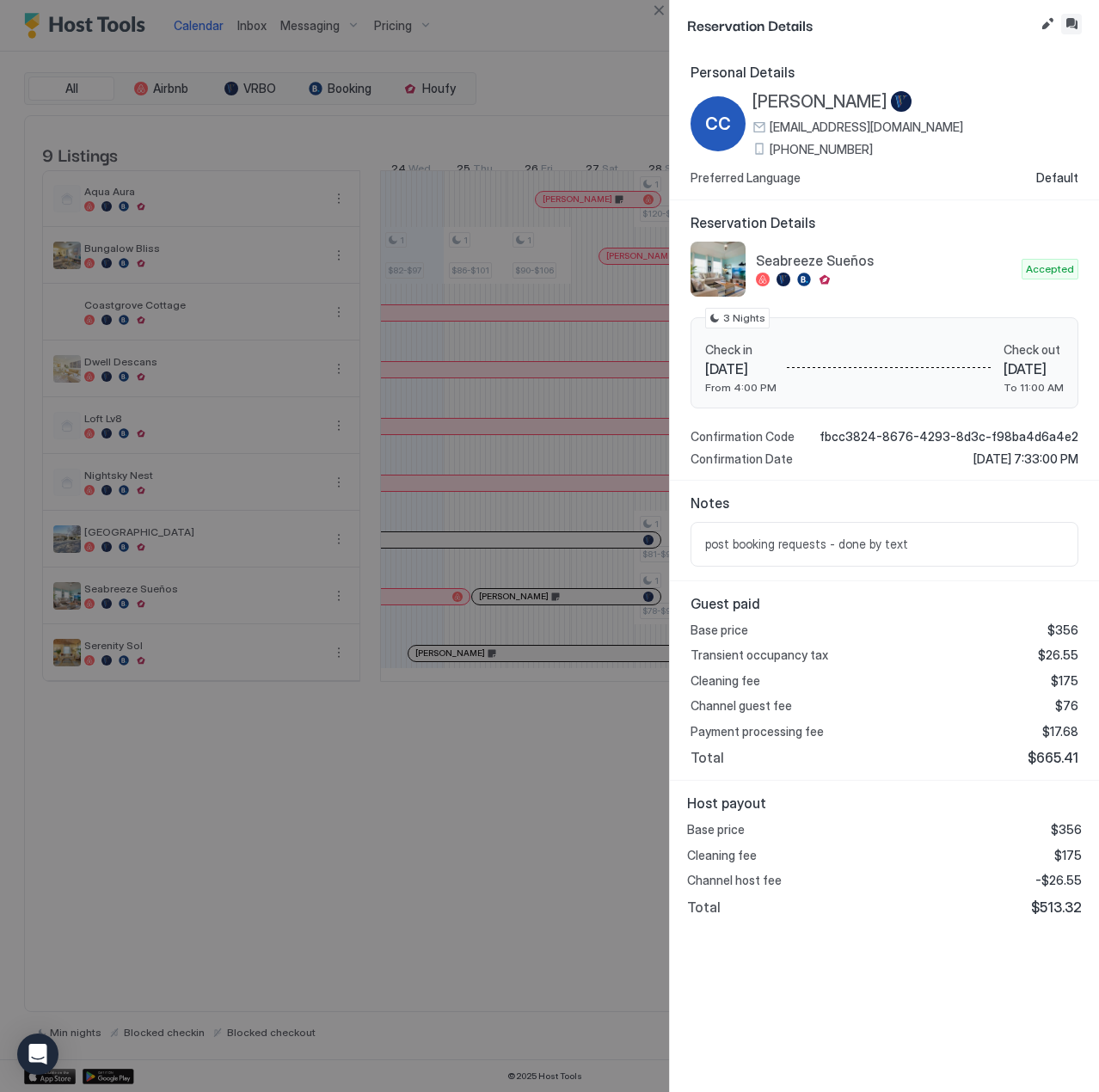
click at [1069, 23] on button "Inbox" at bounding box center [1071, 24] width 21 height 21
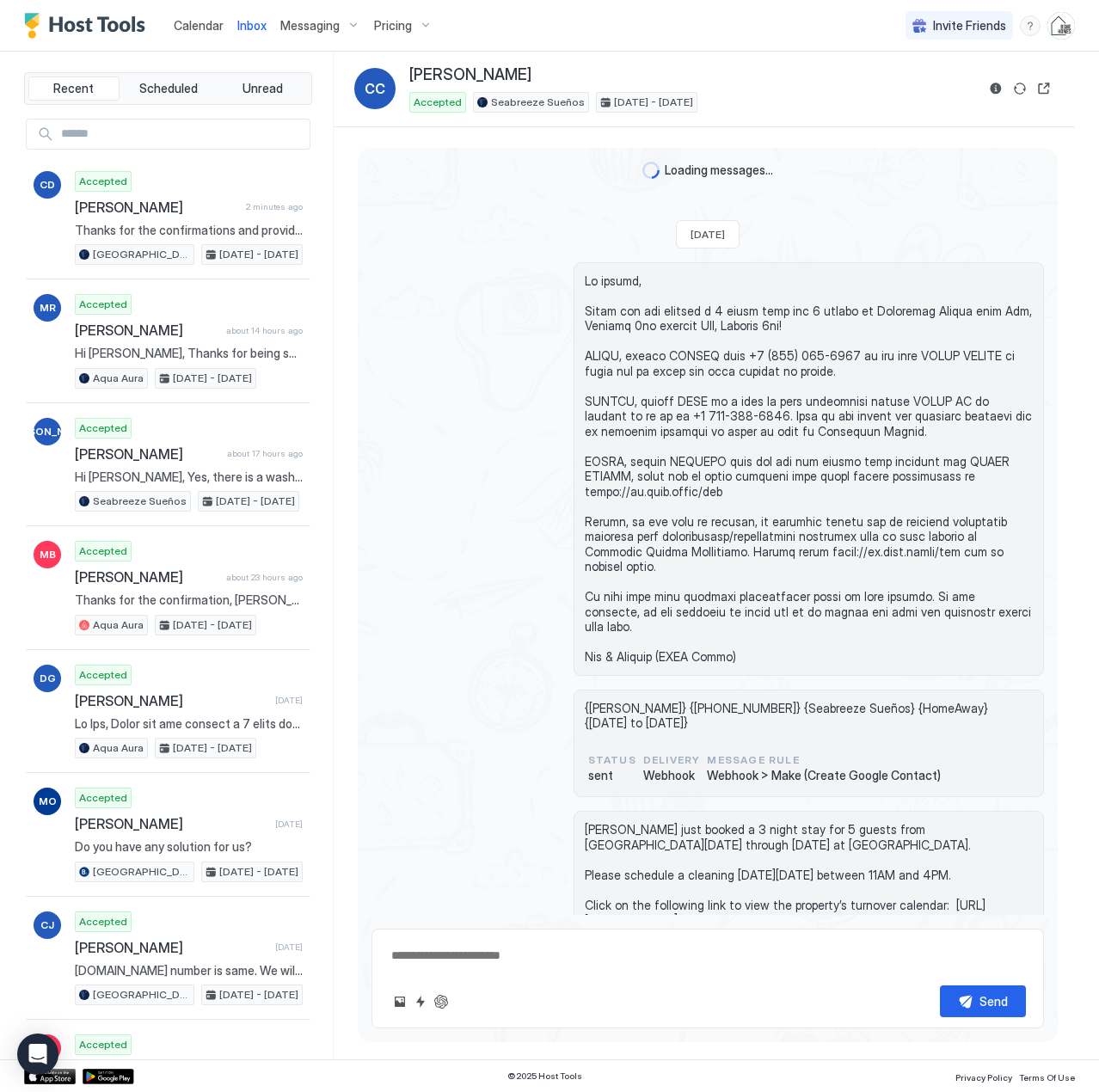
scroll to position [518, 0]
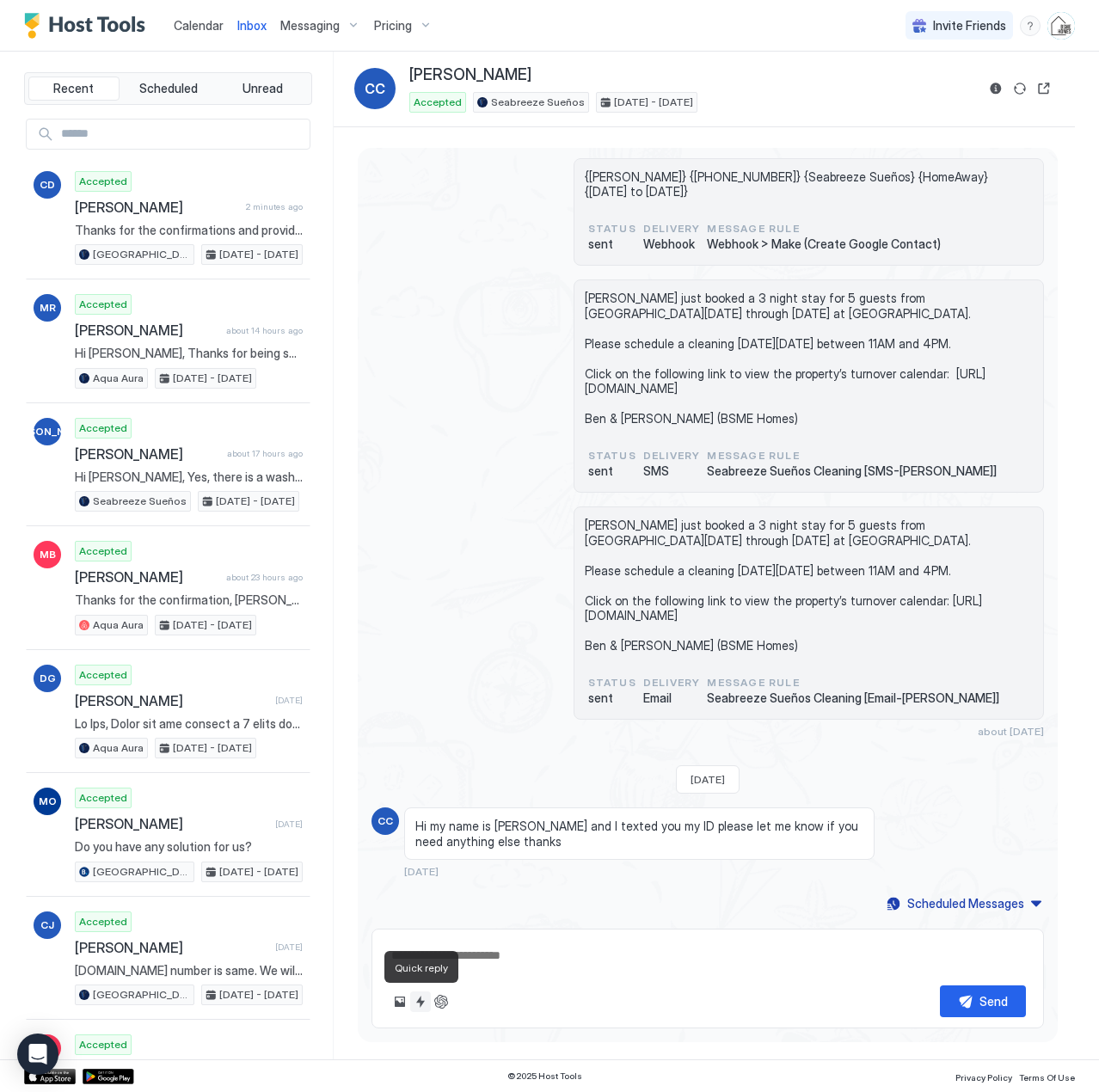
click at [420, 776] on button "Quick reply" at bounding box center [420, 1002] width 21 height 21
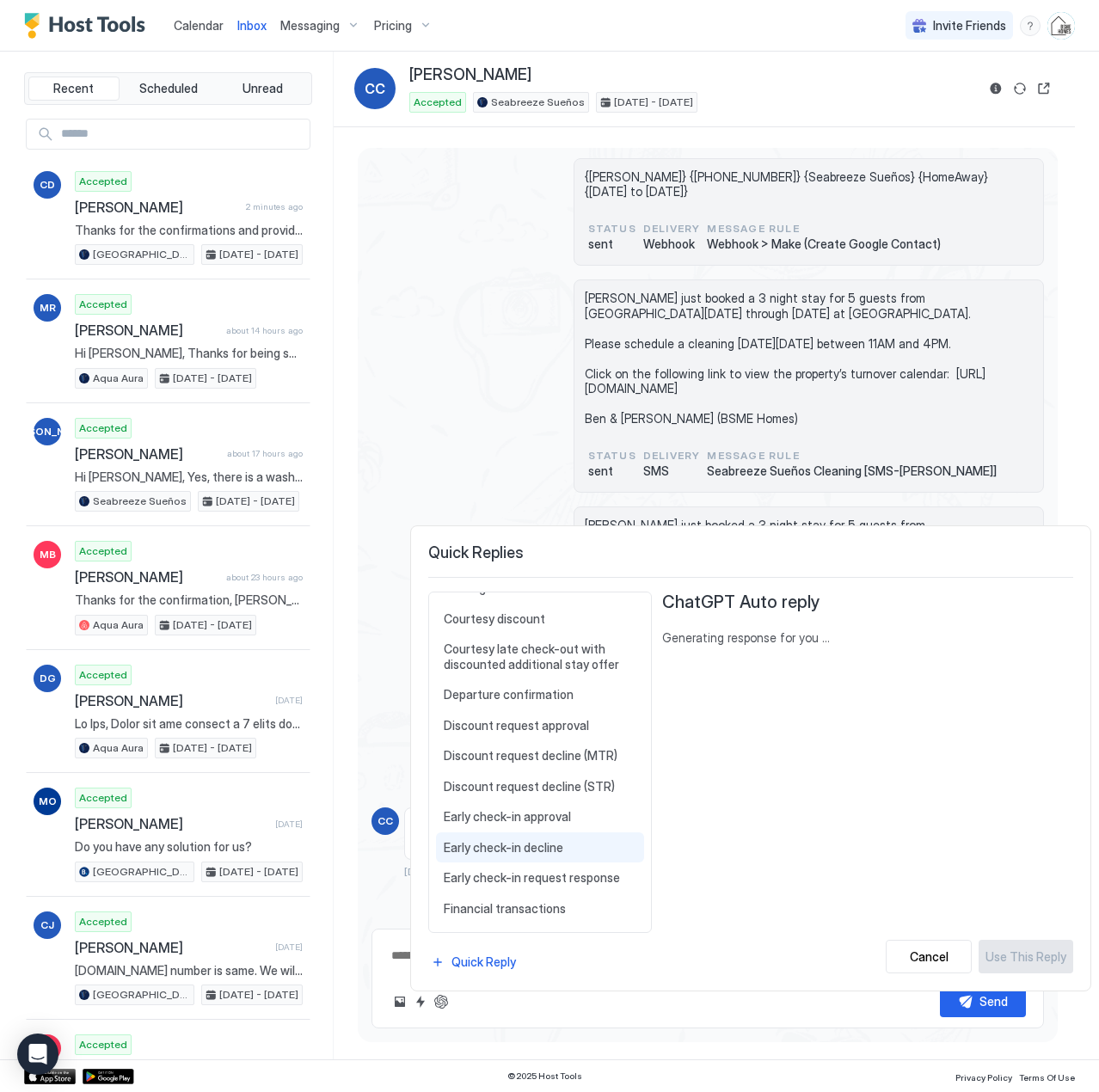
scroll to position [662, 0]
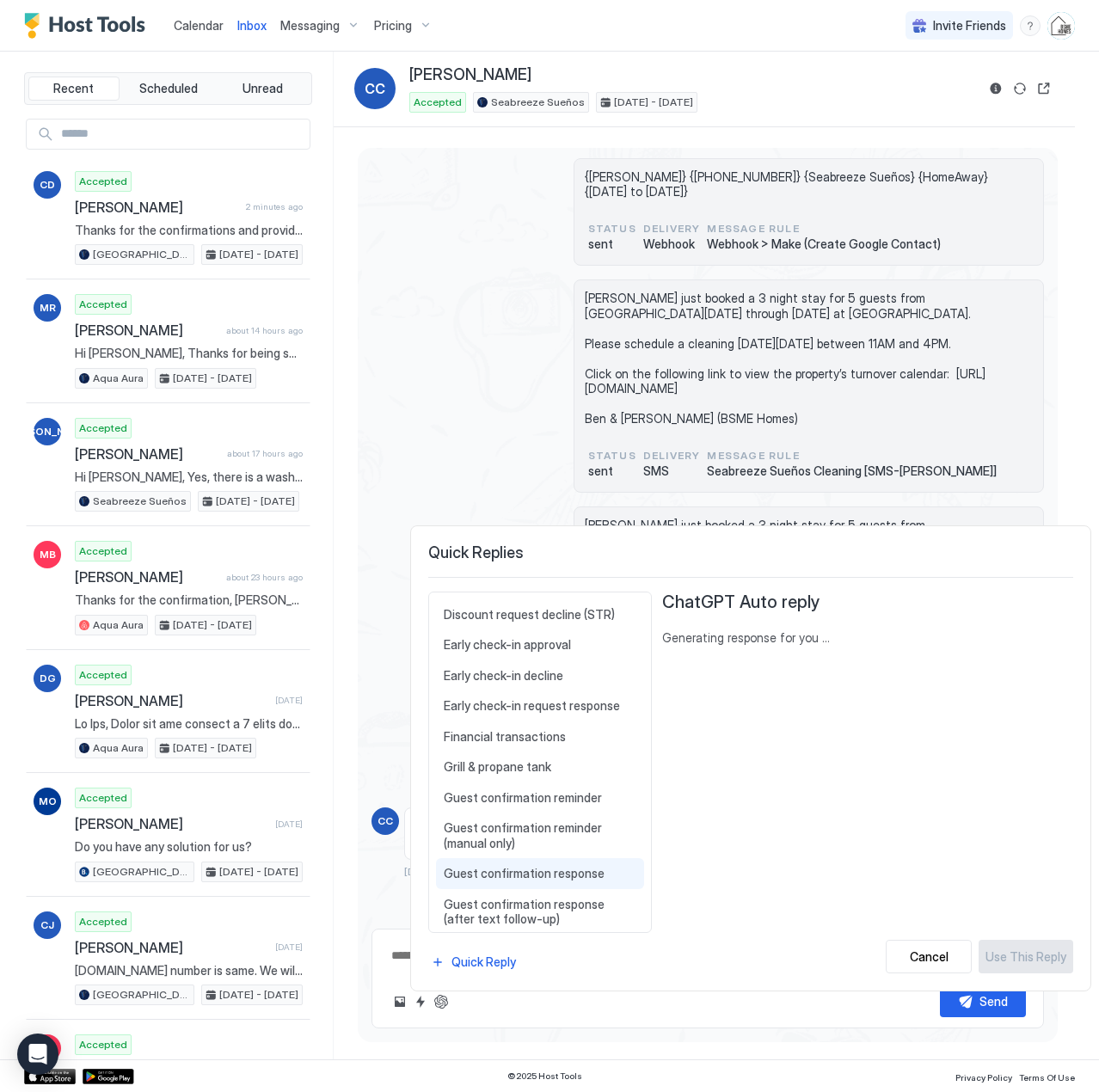
click at [519, 776] on span "Guest confirmation response" at bounding box center [540, 874] width 193 height 16
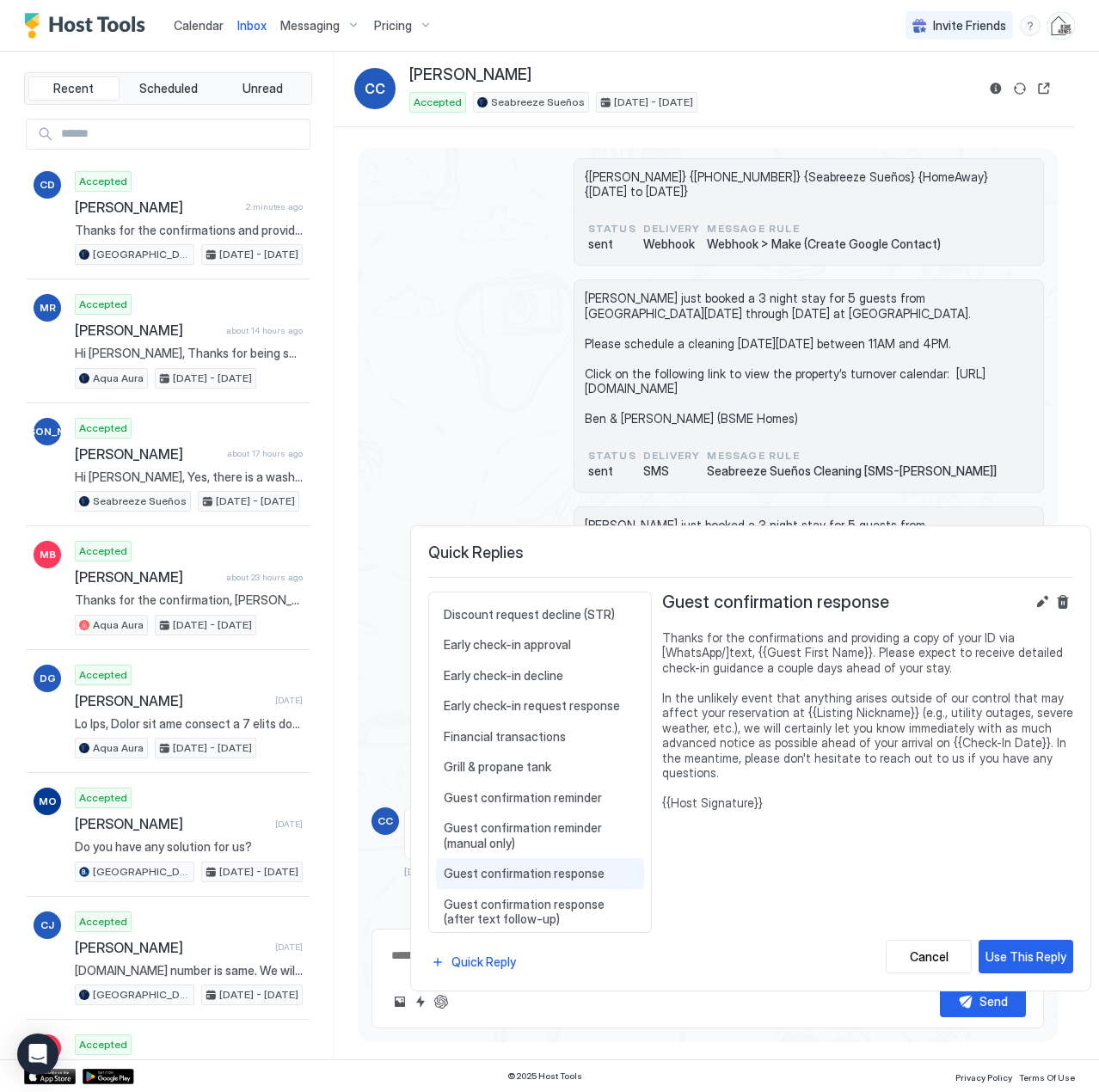
click at [1029, 776] on div "Use This Reply" at bounding box center [1025, 956] width 81 height 18
type textarea "*"
type textarea "**********"
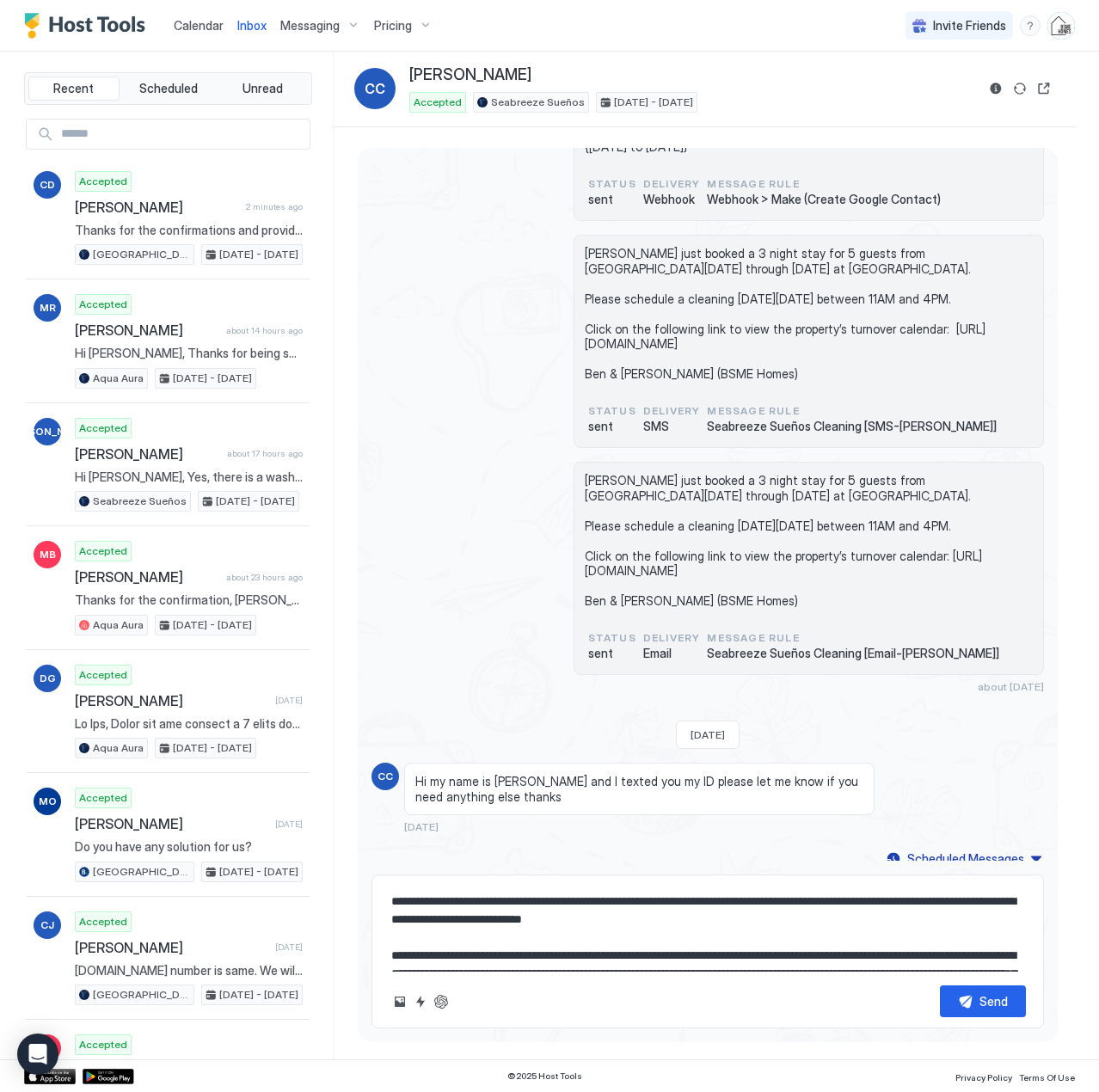
click at [546, 776] on textarea "**********" at bounding box center [707, 928] width 636 height 86
type textarea "*"
type textarea "**********"
click at [655, 776] on textarea "**********" at bounding box center [707, 928] width 636 height 86
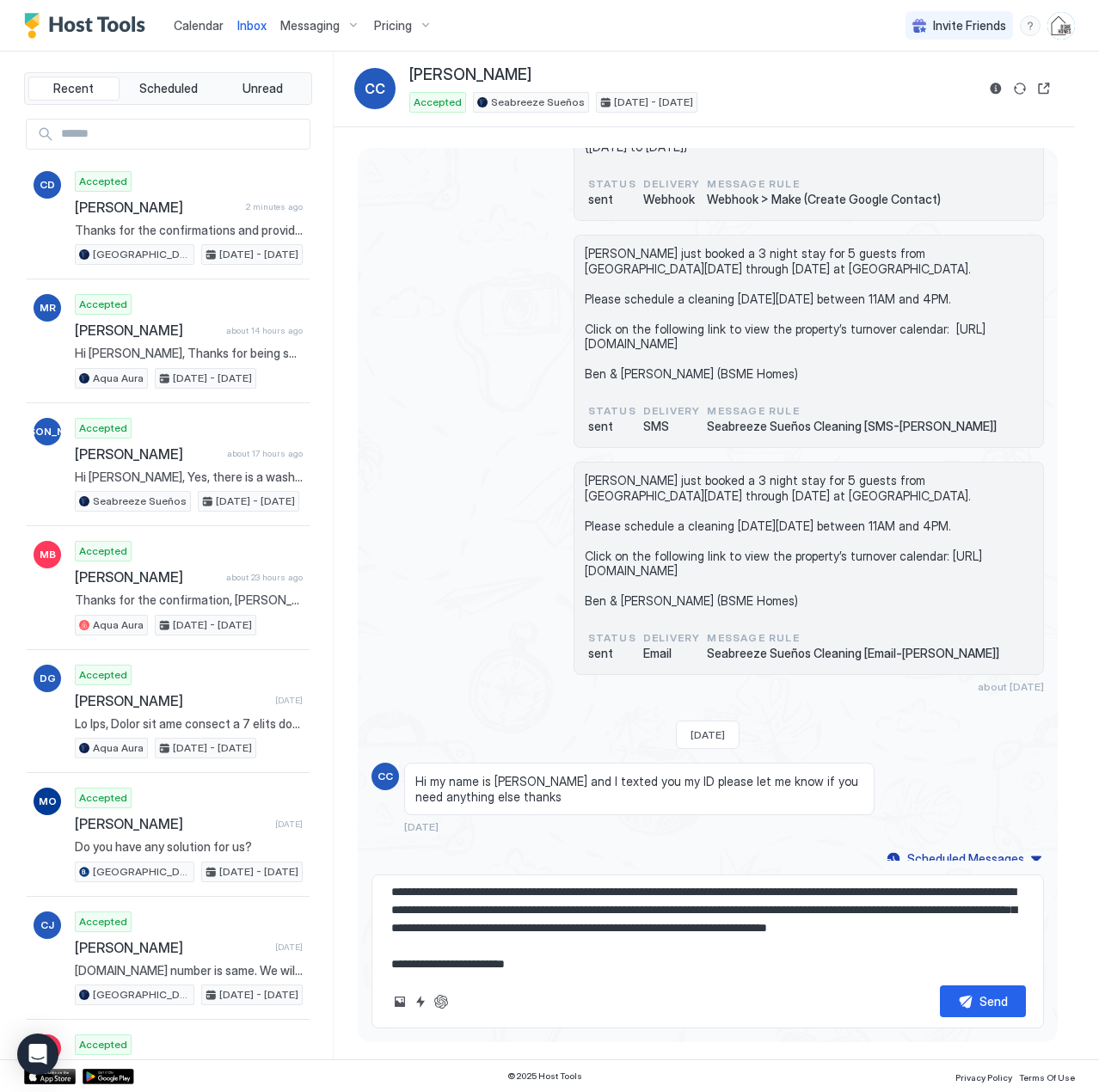
scroll to position [82, 0]
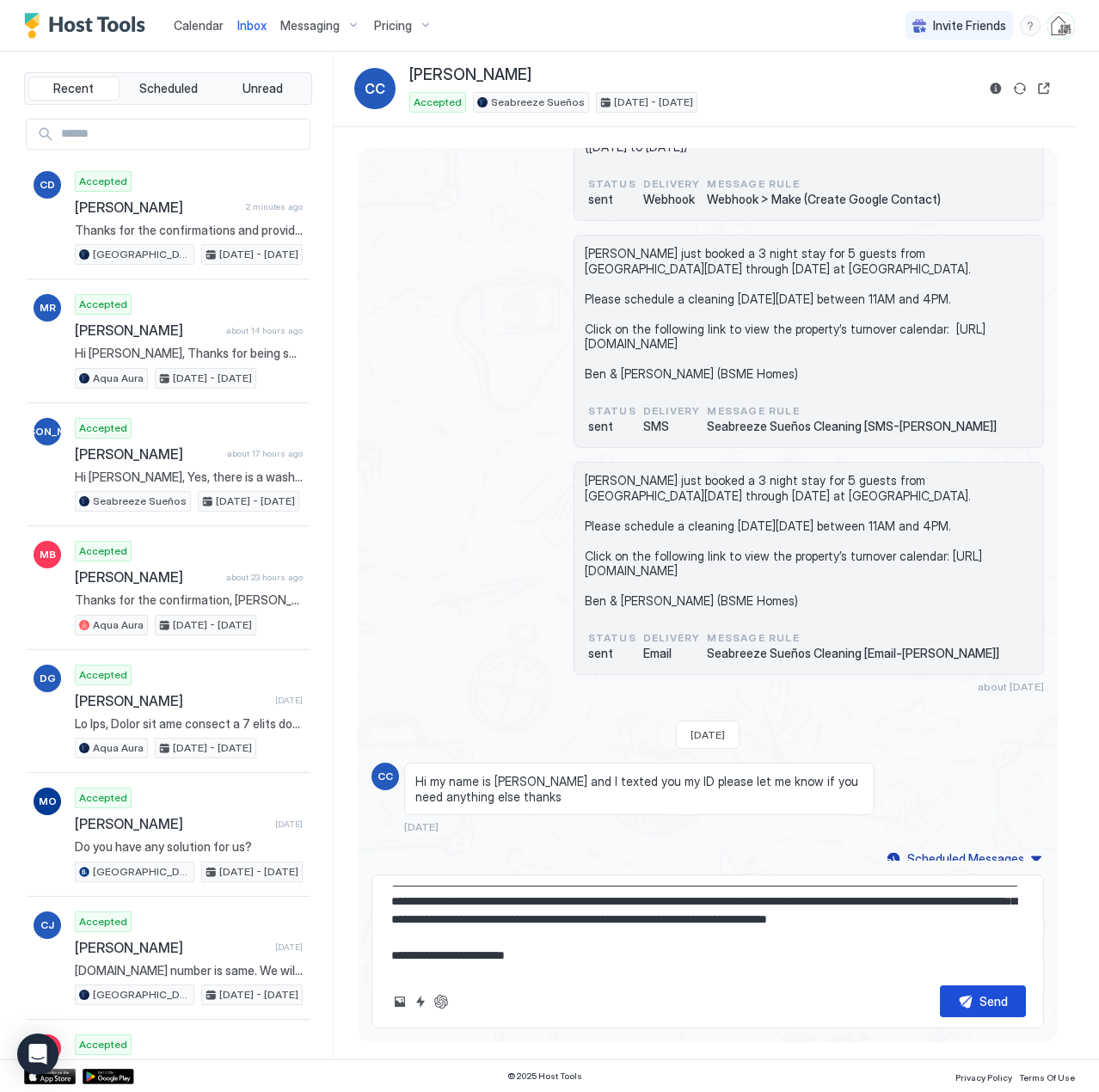
click at [979, 776] on div "Send" at bounding box center [993, 1001] width 29 height 18
type textarea "*"
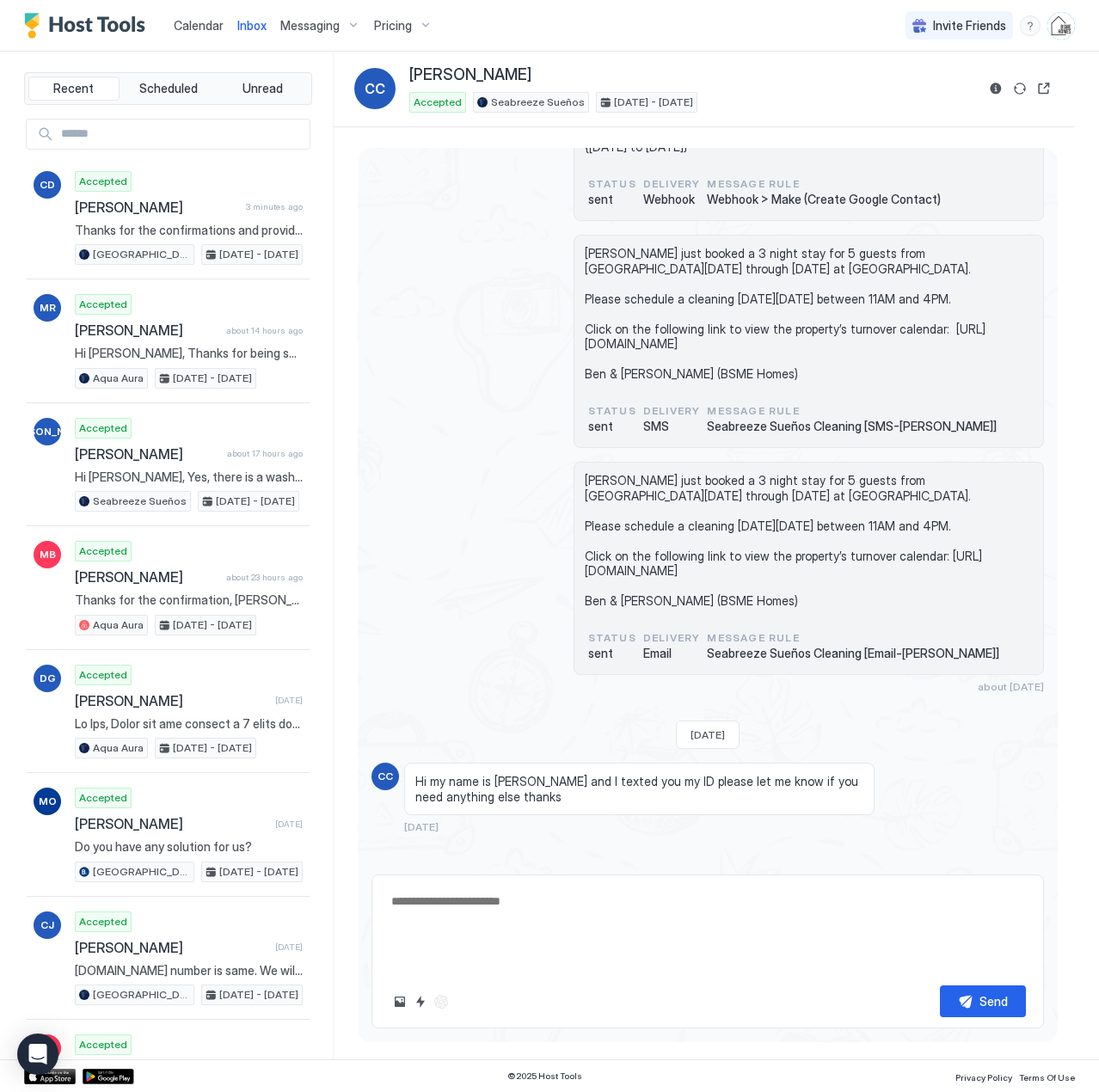
scroll to position [0, 0]
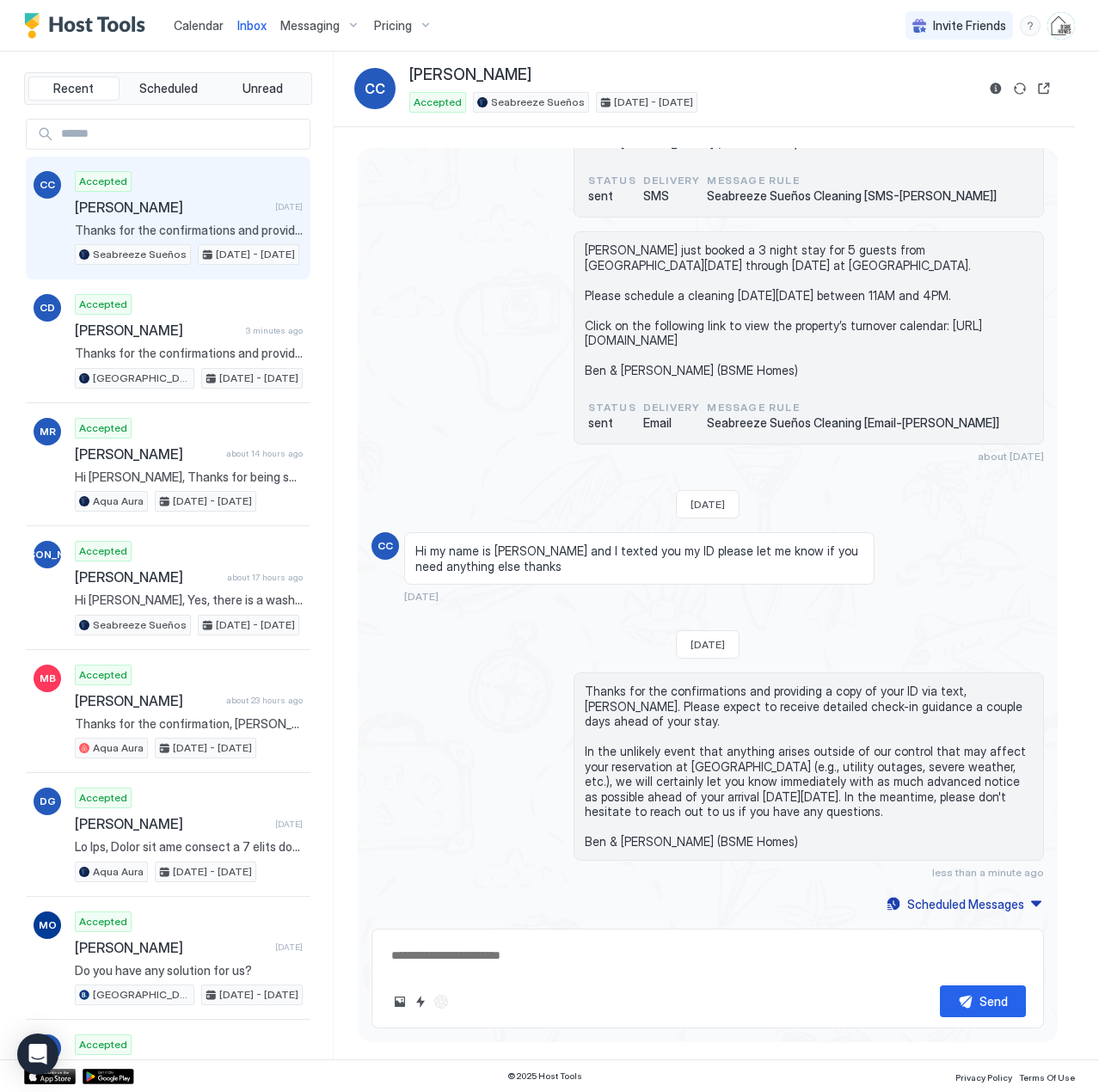
click at [210, 23] on span "Calendar" at bounding box center [198, 25] width 50 height 15
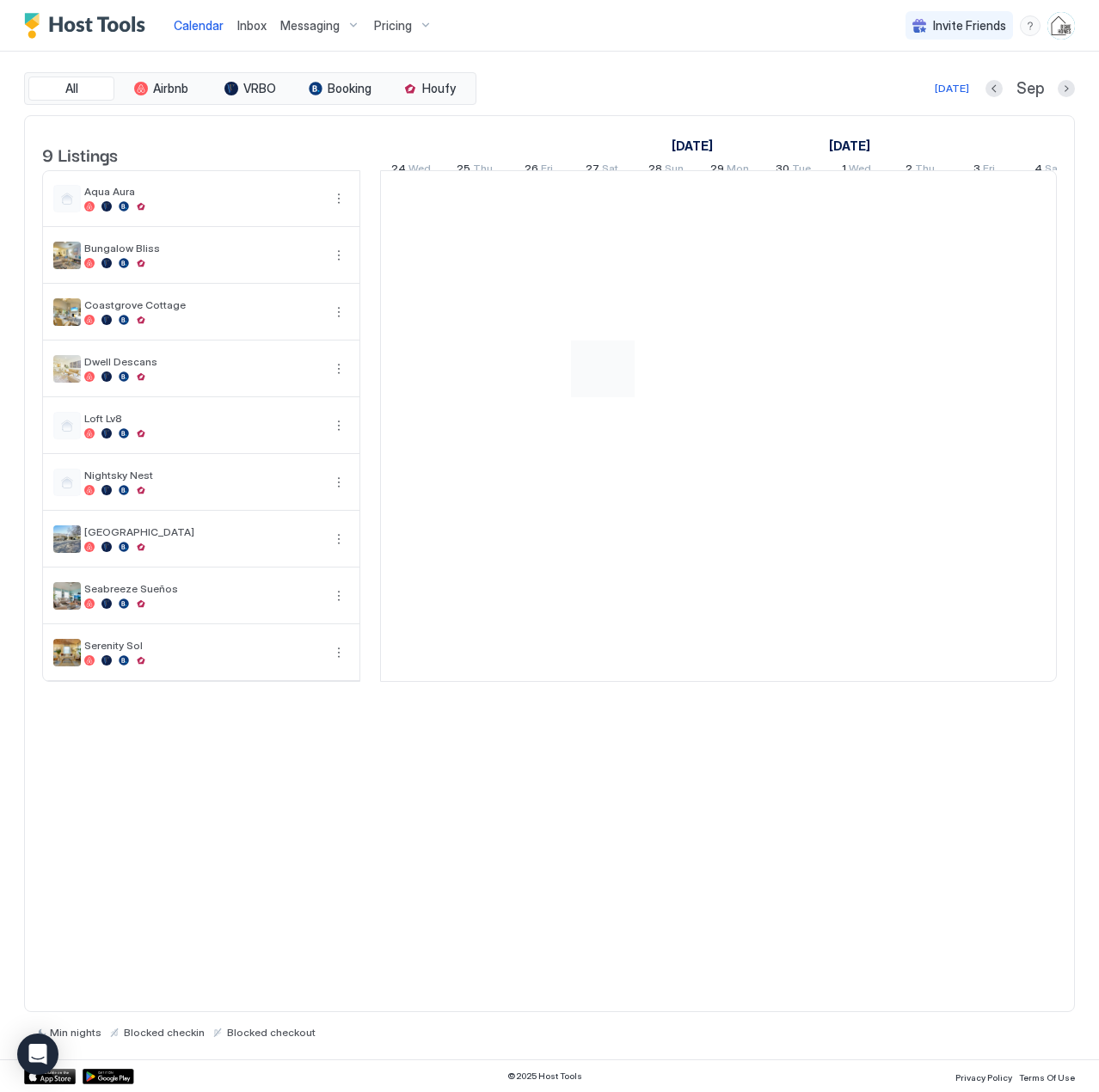
scroll to position [0, 955]
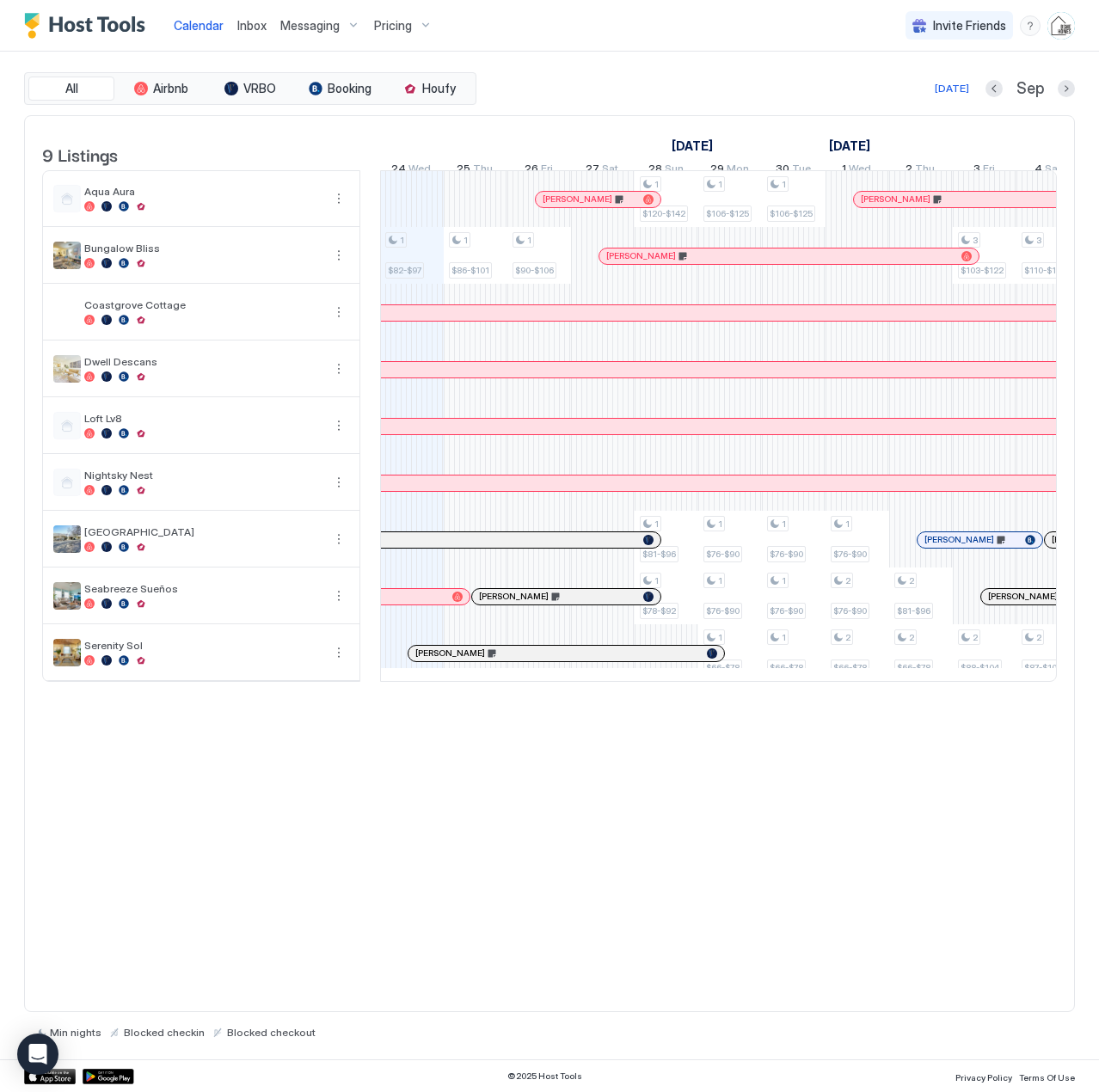
click at [251, 26] on span "Inbox" at bounding box center [252, 25] width 30 height 15
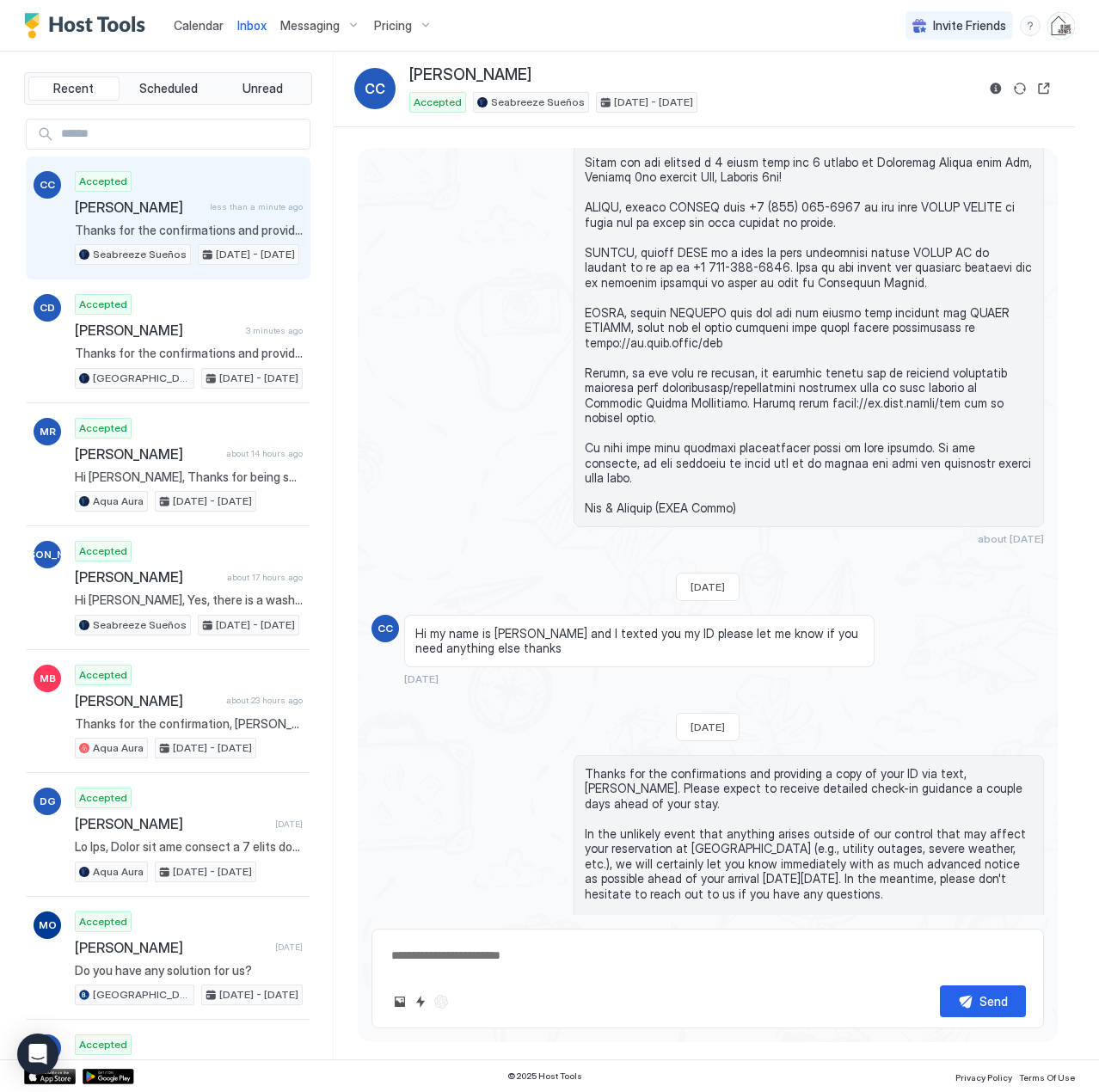
scroll to position [778, 0]
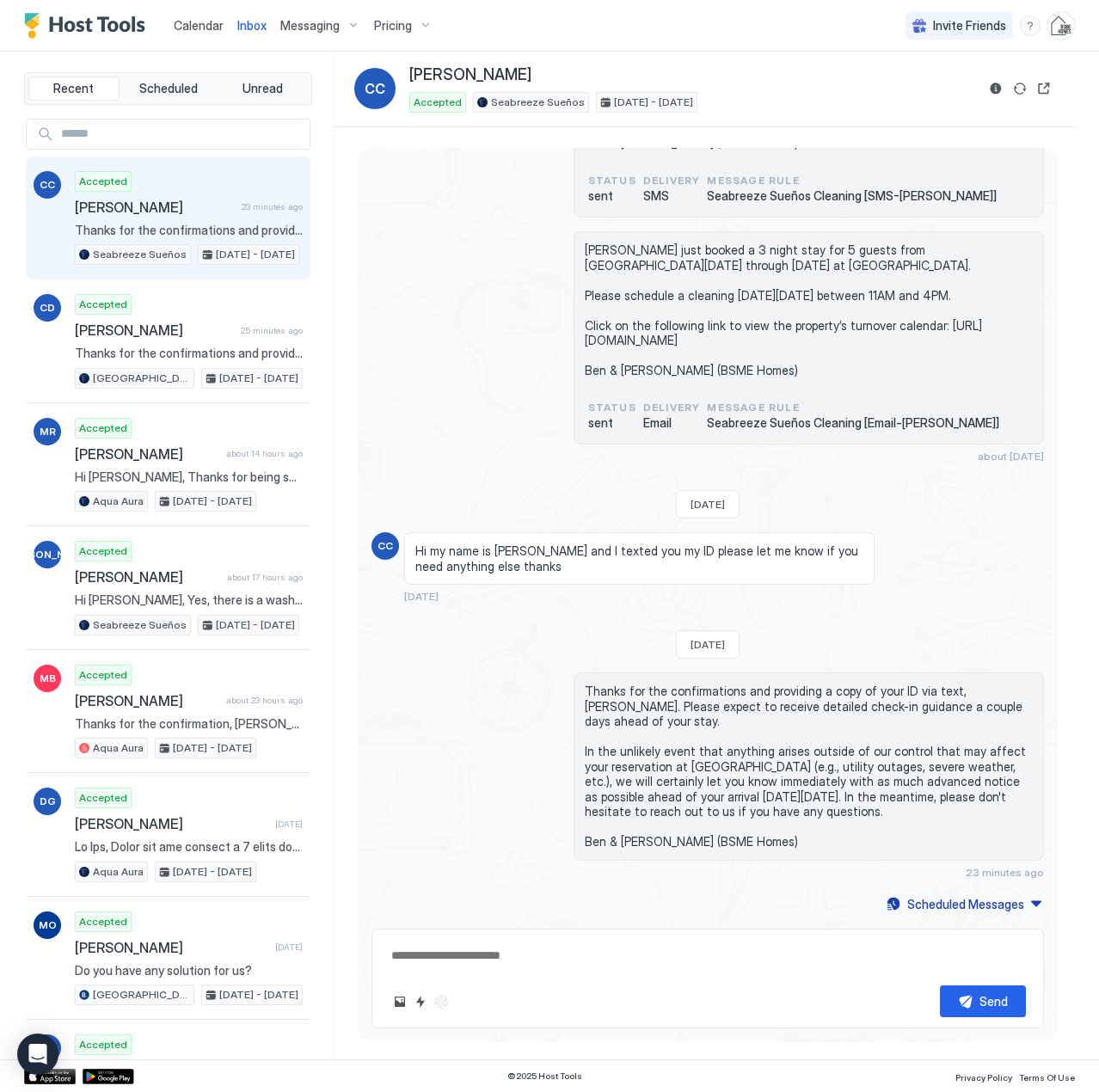
type textarea "*"
